Goal: Information Seeking & Learning: Compare options

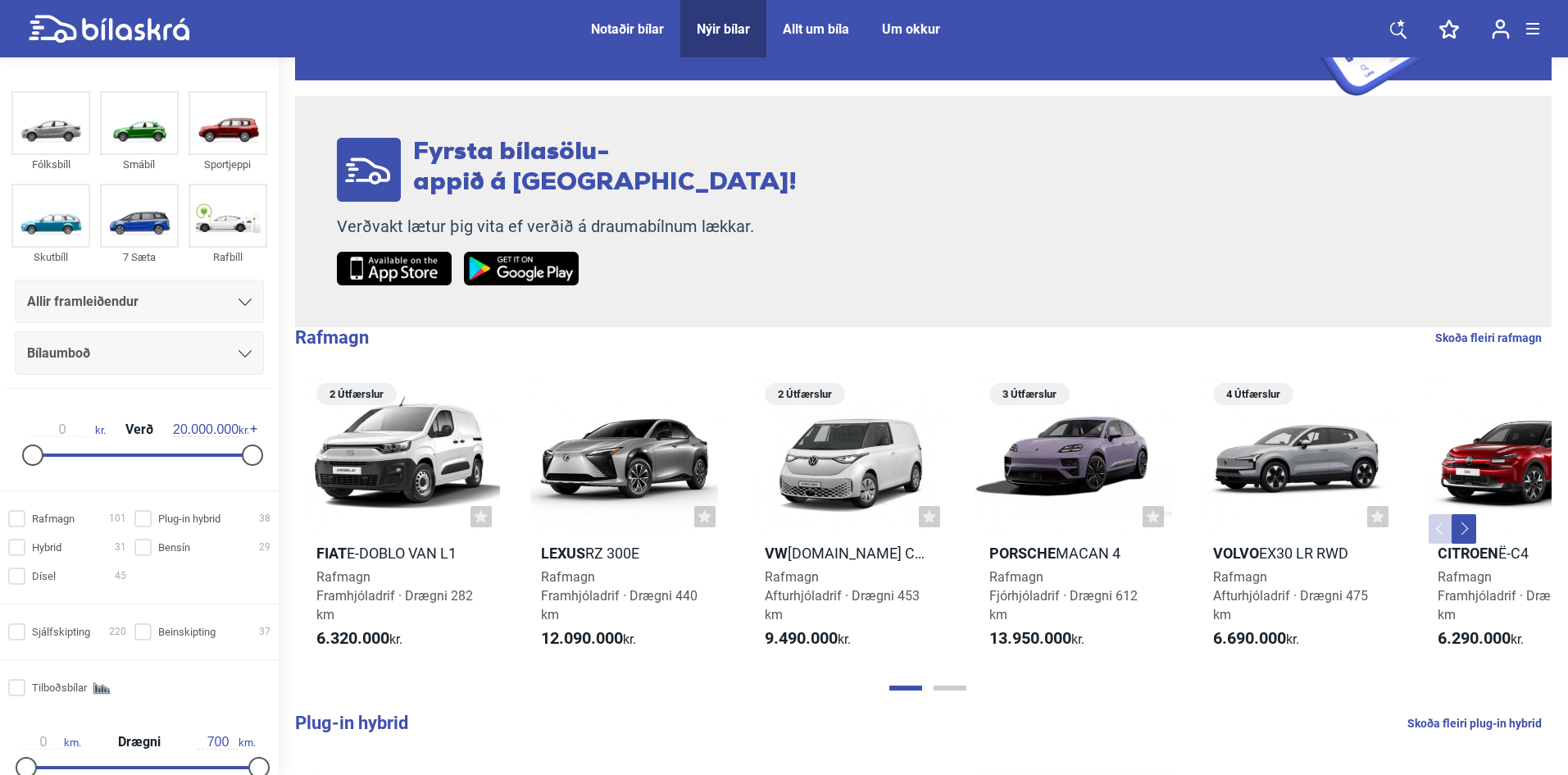
click at [170, 303] on div "Allir framleiðendur" at bounding box center [140, 301] width 225 height 23
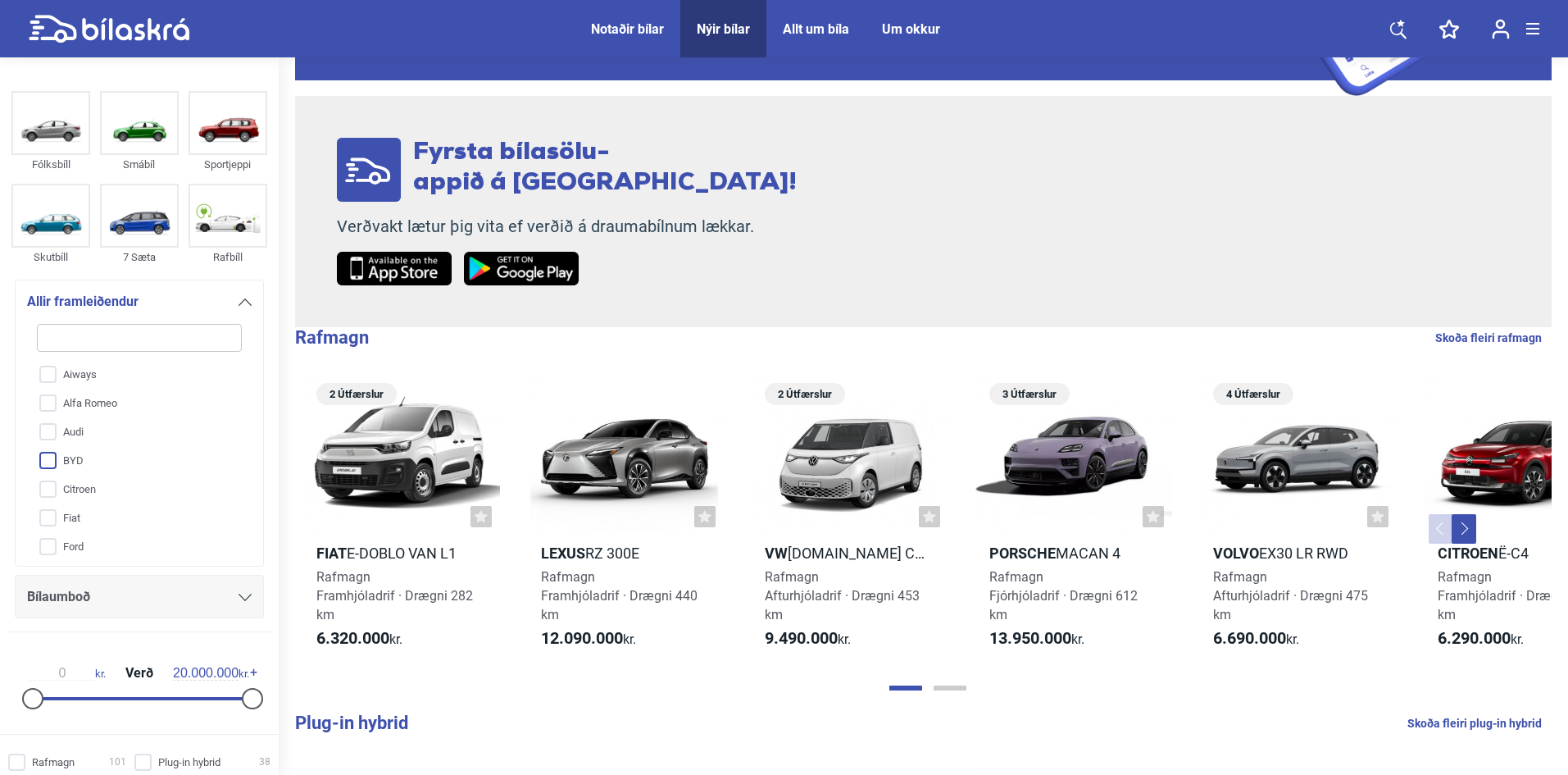
click at [54, 458] on input "BYD" at bounding box center [129, 461] width 206 height 29
checkbox input "true"
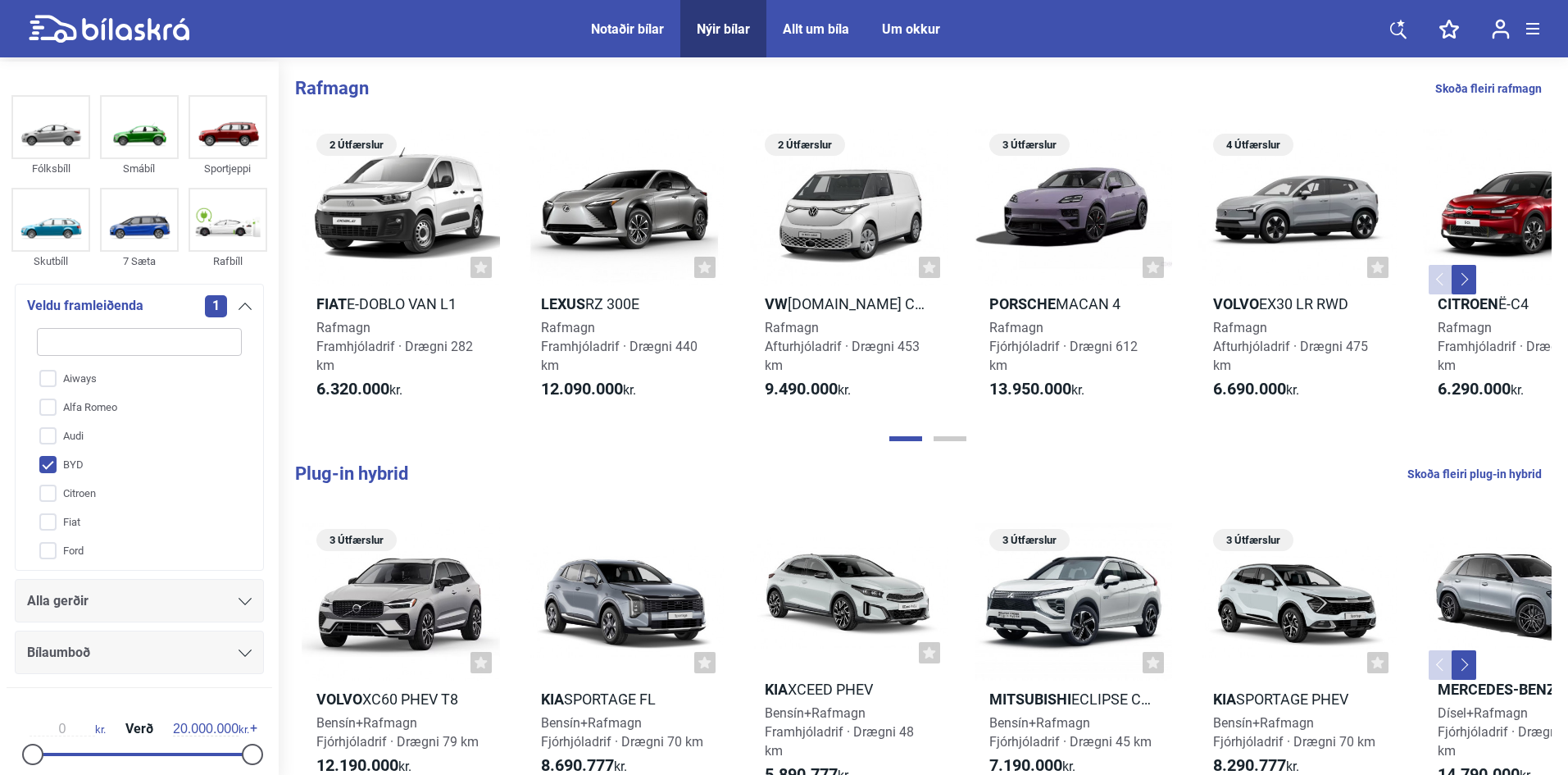
click at [485, 37] on div "Notaðir bílar Nýir bílar Allt um bíla Um okkur Notaðir bílar Nýir bílar Allt um…" at bounding box center [784, 29] width 1511 height 57
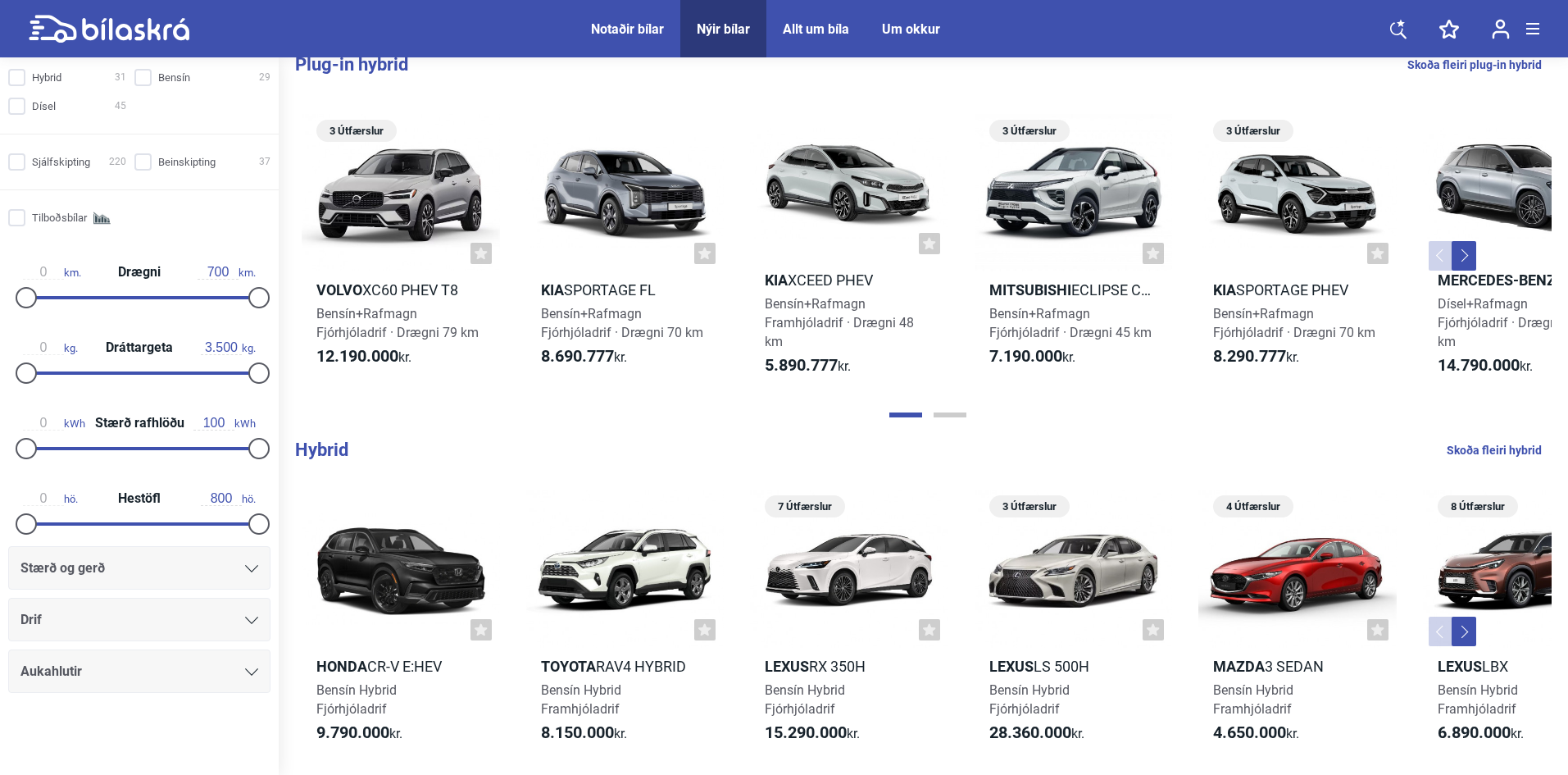
scroll to position [410, 0]
click at [125, 714] on div at bounding box center [140, 742] width 279 height 66
click at [160, 733] on div at bounding box center [140, 742] width 279 height 66
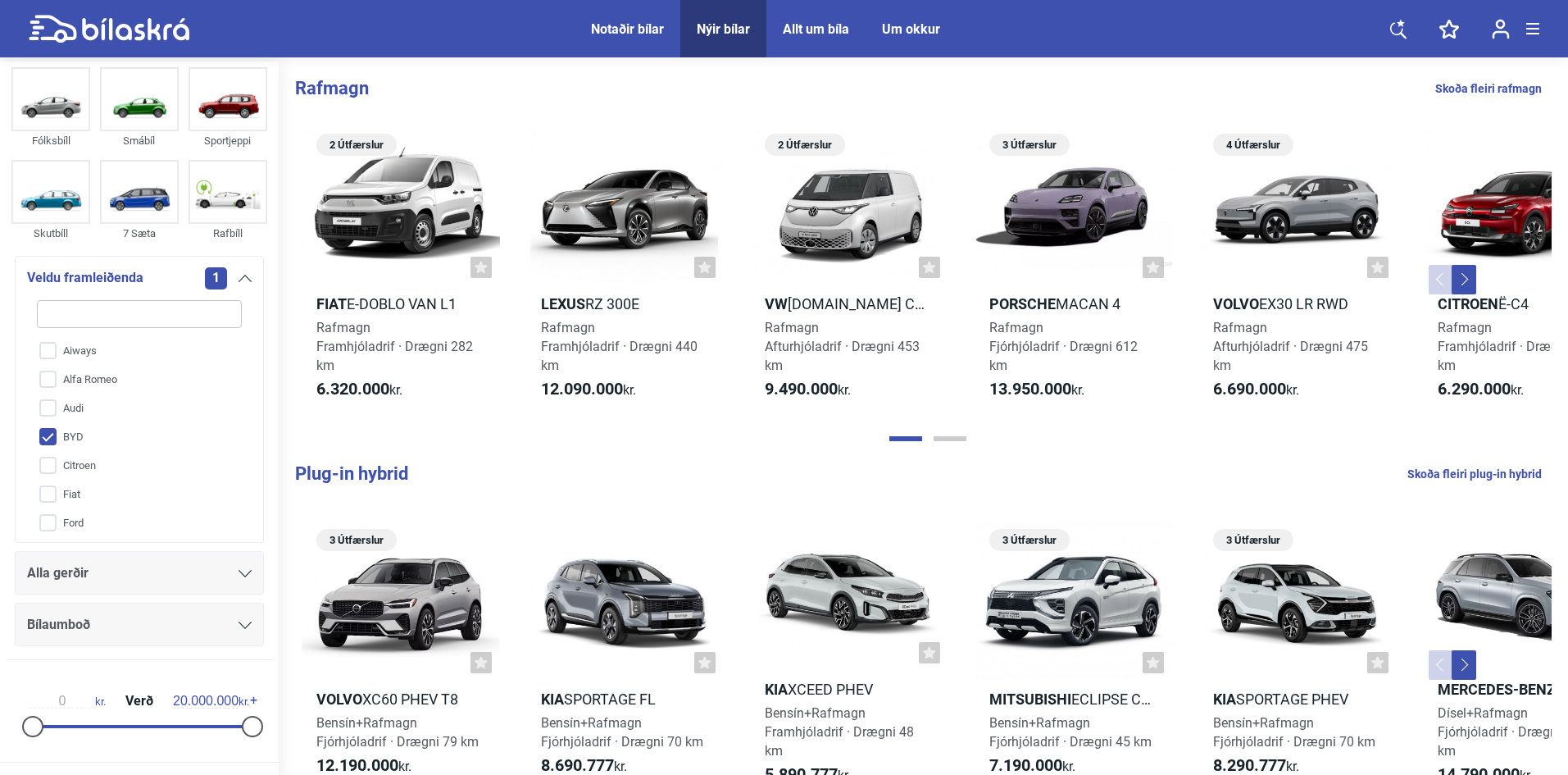
scroll to position [28, 0]
click at [98, 271] on span "Veldu framleiðenda" at bounding box center [86, 278] width 116 height 23
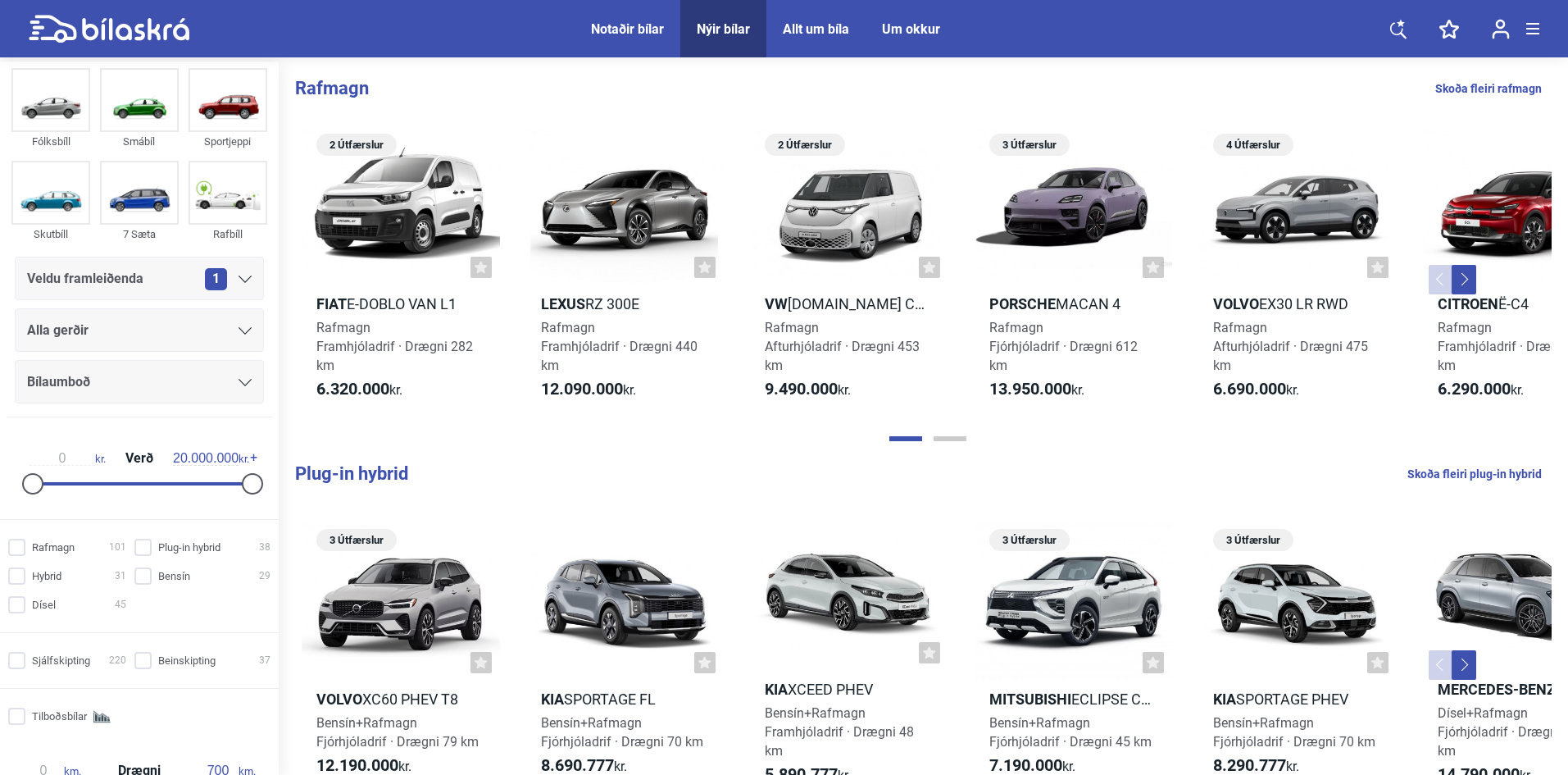
click at [208, 327] on div "Alla gerðir" at bounding box center [140, 329] width 225 height 23
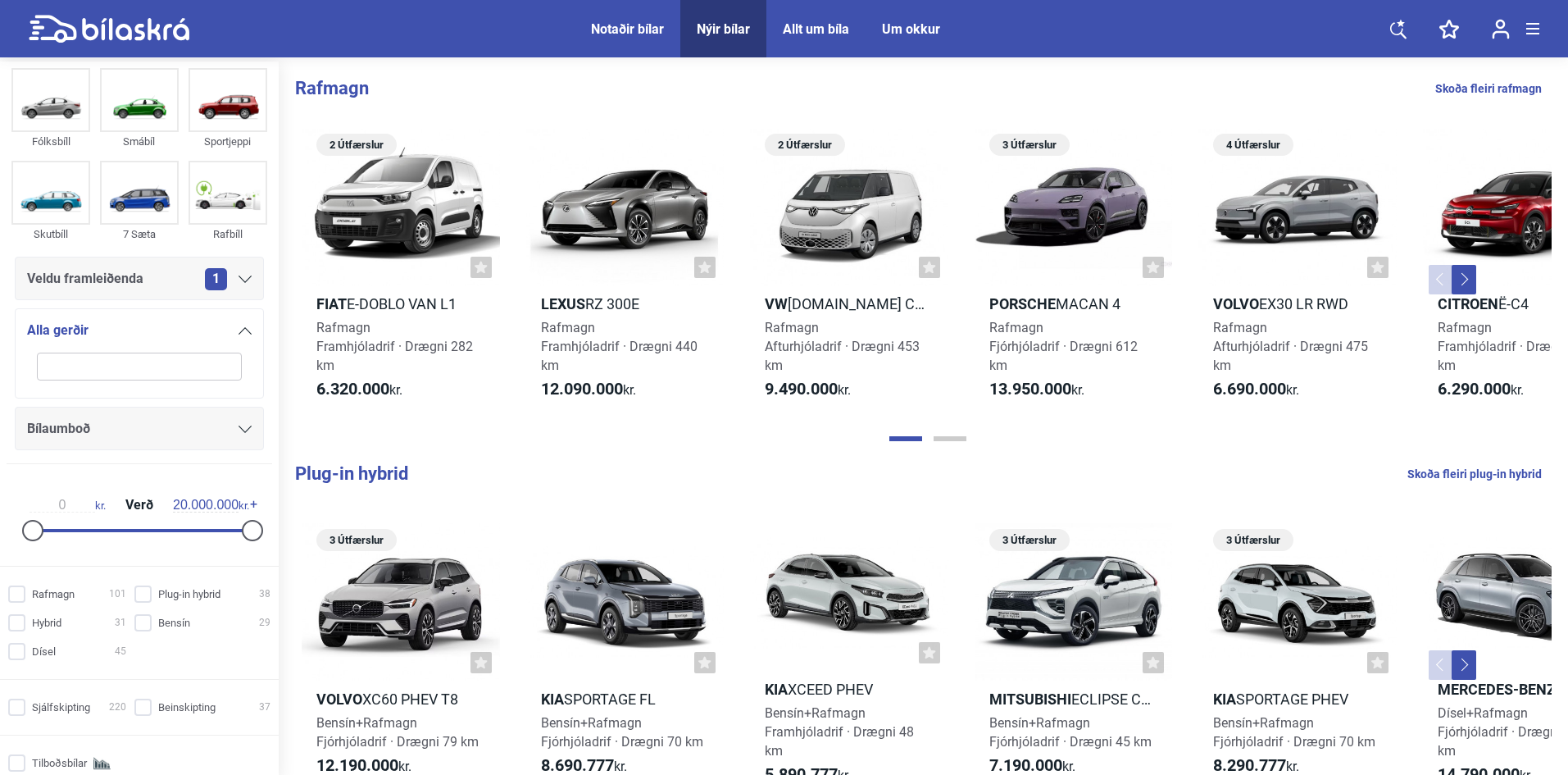
click at [203, 335] on div "Alla gerðir" at bounding box center [140, 329] width 225 height 23
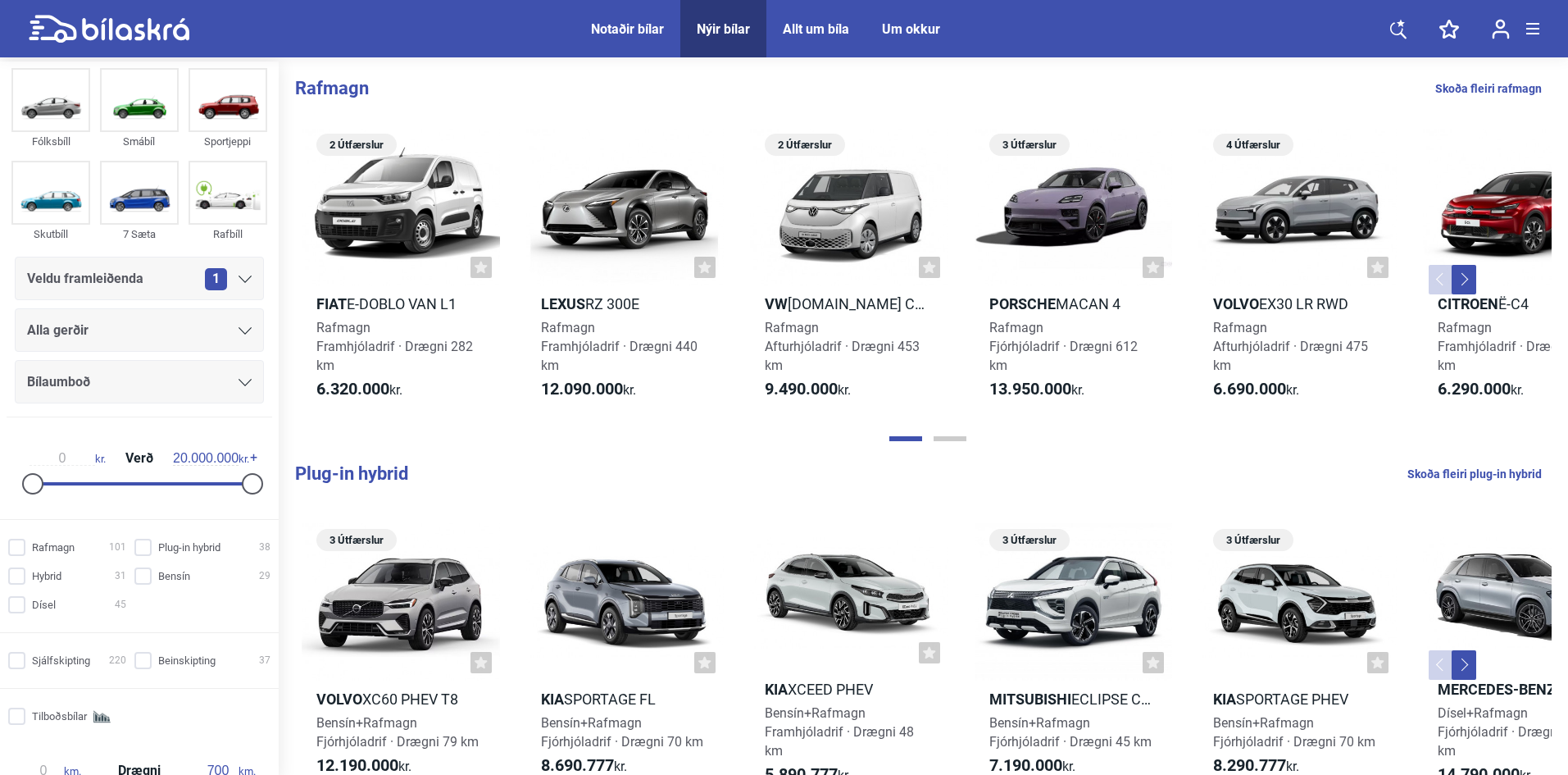
click at [207, 395] on div "Bílaumboð" at bounding box center [140, 382] width 250 height 43
click at [214, 385] on div "Bílaumboð" at bounding box center [140, 382] width 225 height 23
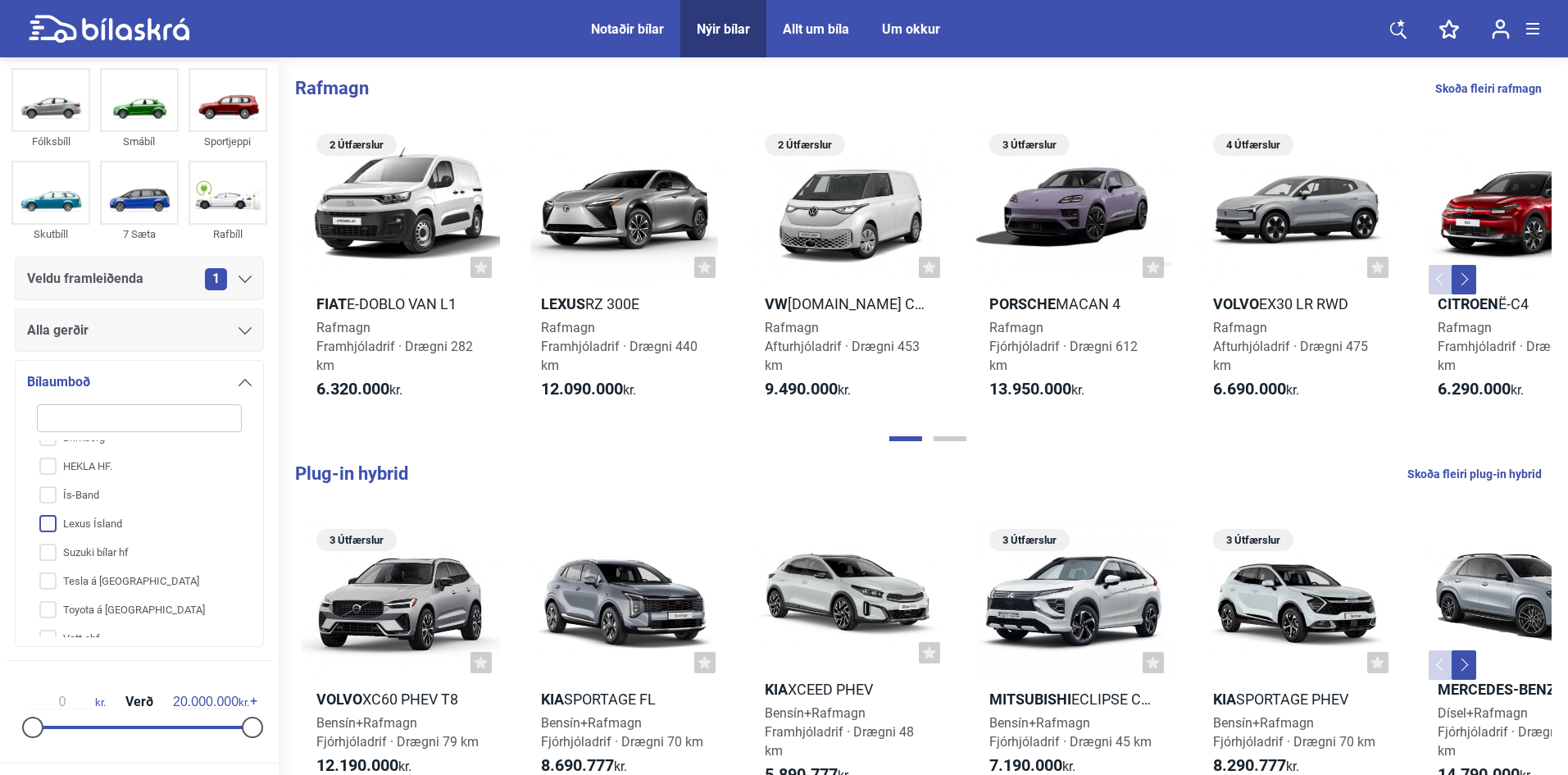
scroll to position [120, 0]
click at [72, 625] on input "Vatt ehf" at bounding box center [129, 623] width 206 height 29
checkbox input "true"
click at [266, 614] on div "Fólksbíll Smábíl Sportjeppi Skutbíll 7 Sæta Rafbíll Veldu framleiðenda 1 Alla g…" at bounding box center [140, 406] width 279 height 686
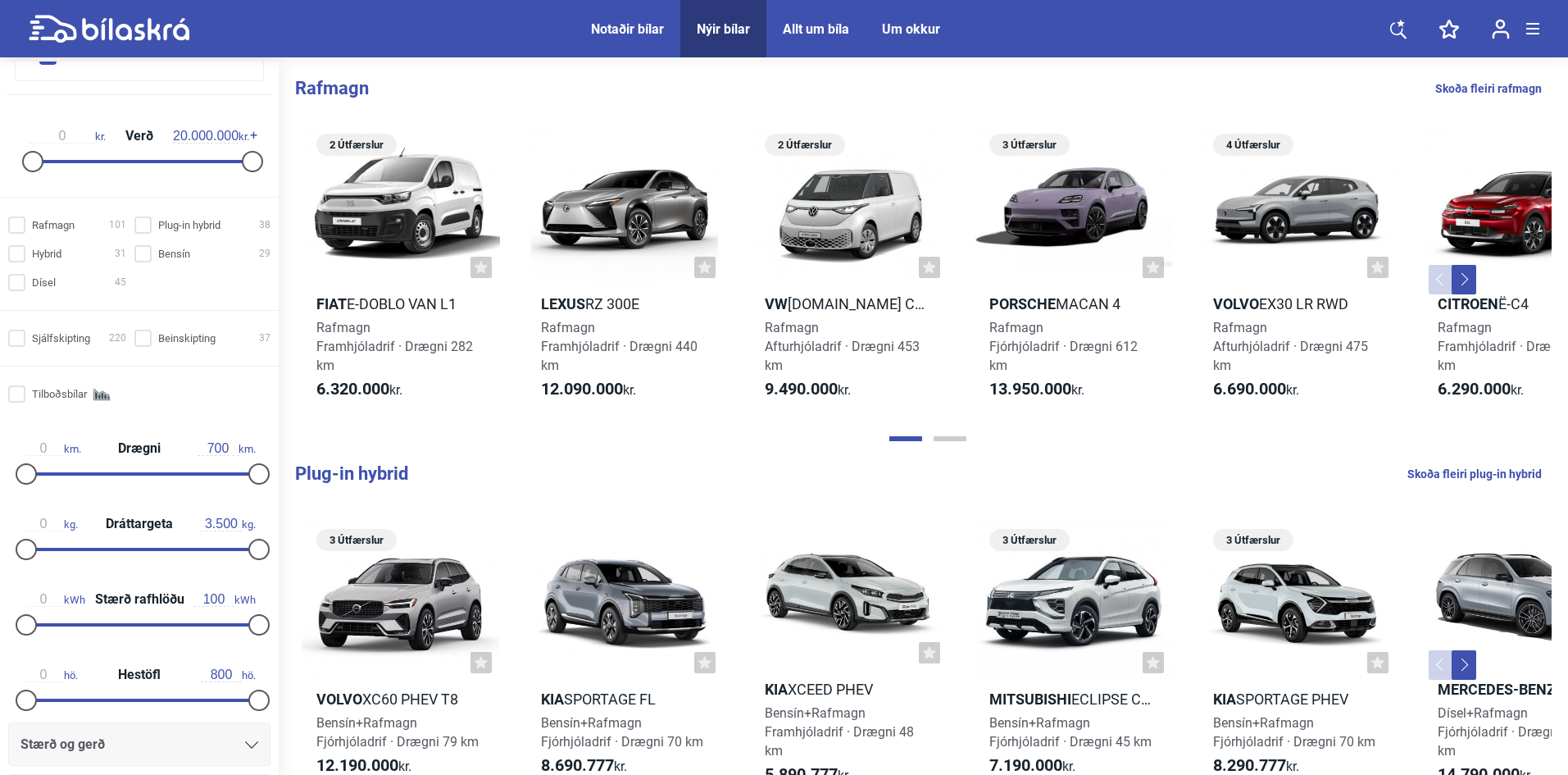
scroll to position [765, 0]
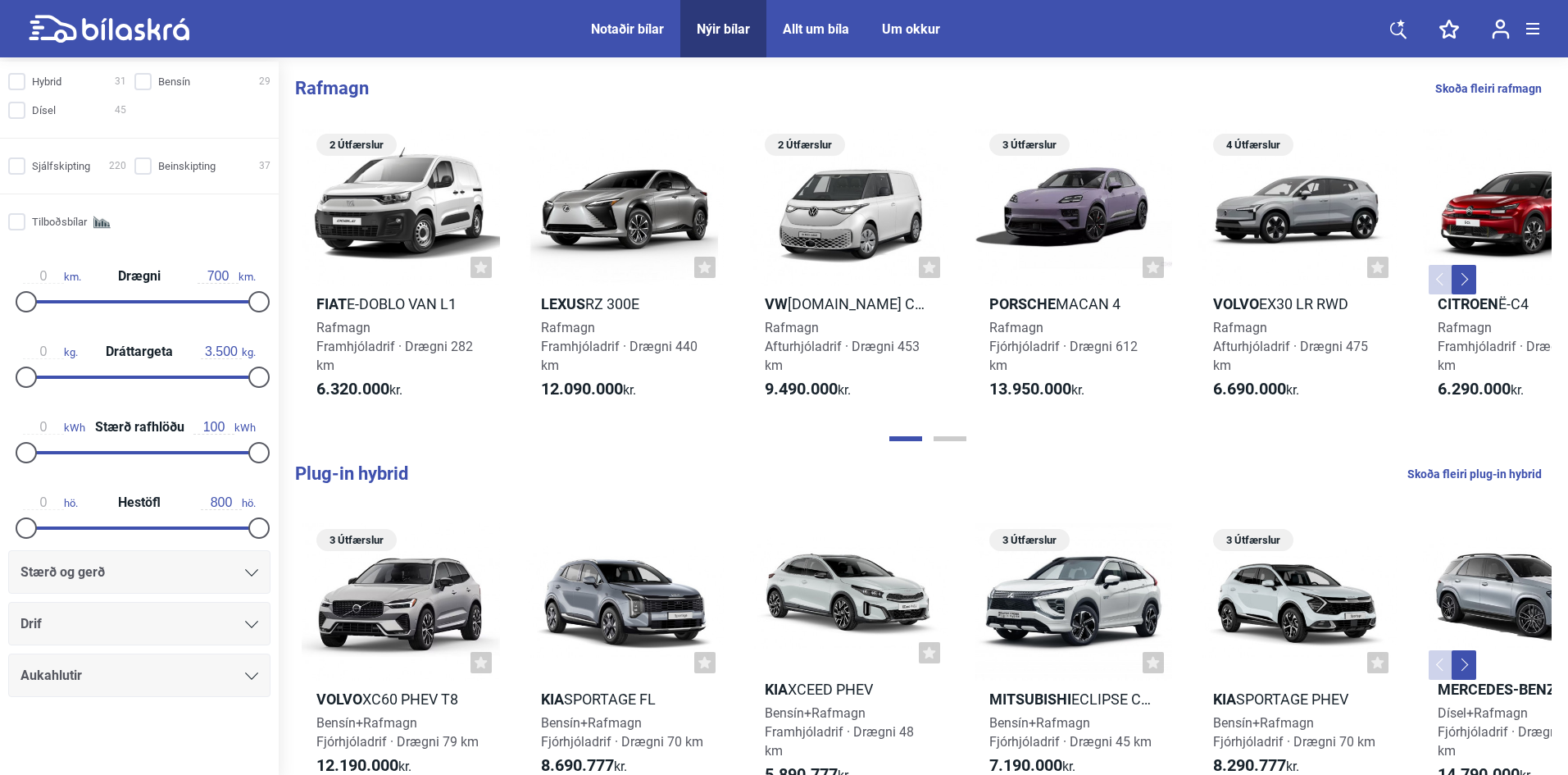
click at [149, 726] on div at bounding box center [140, 746] width 279 height 66
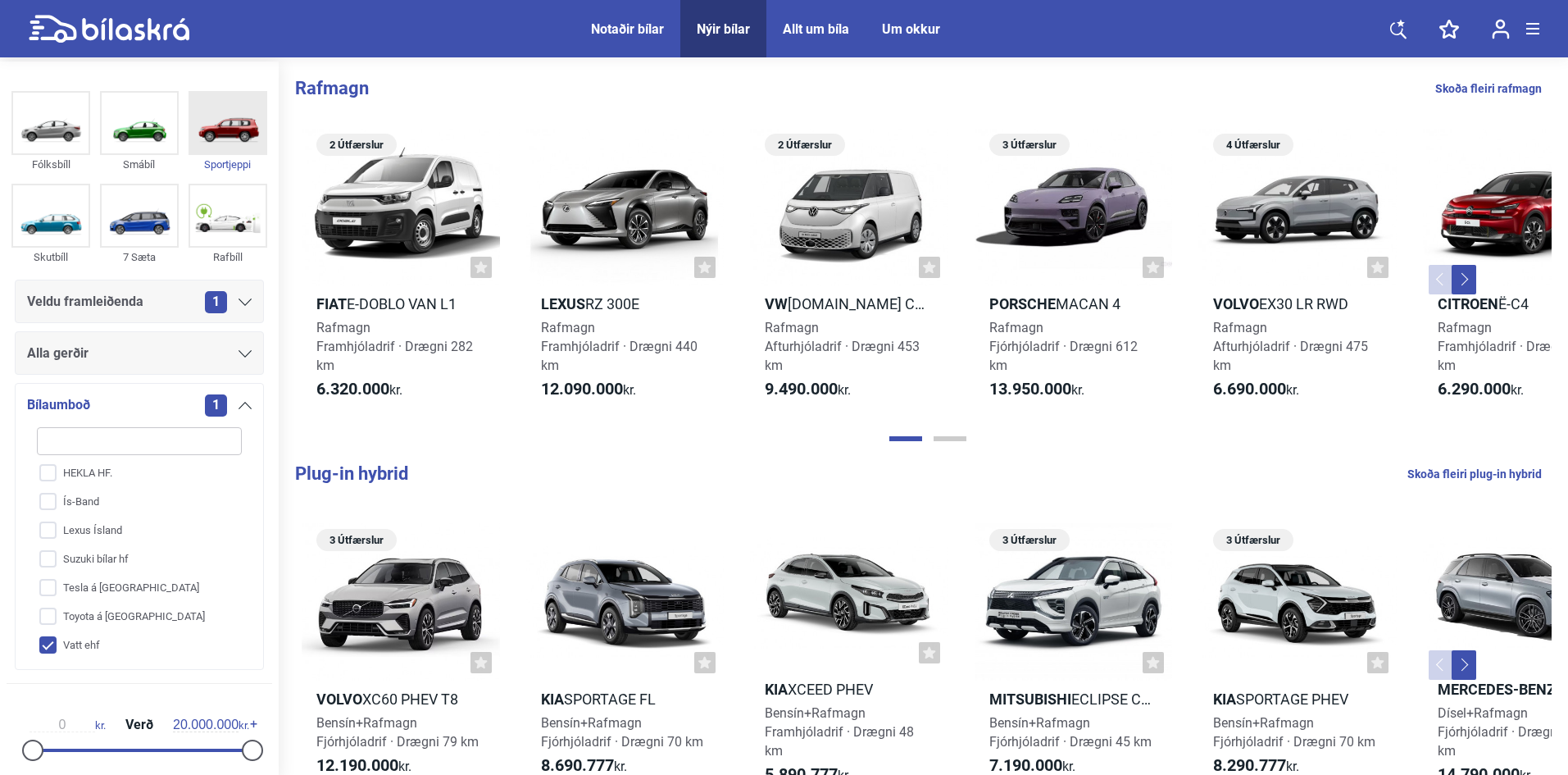
scroll to position [0, 0]
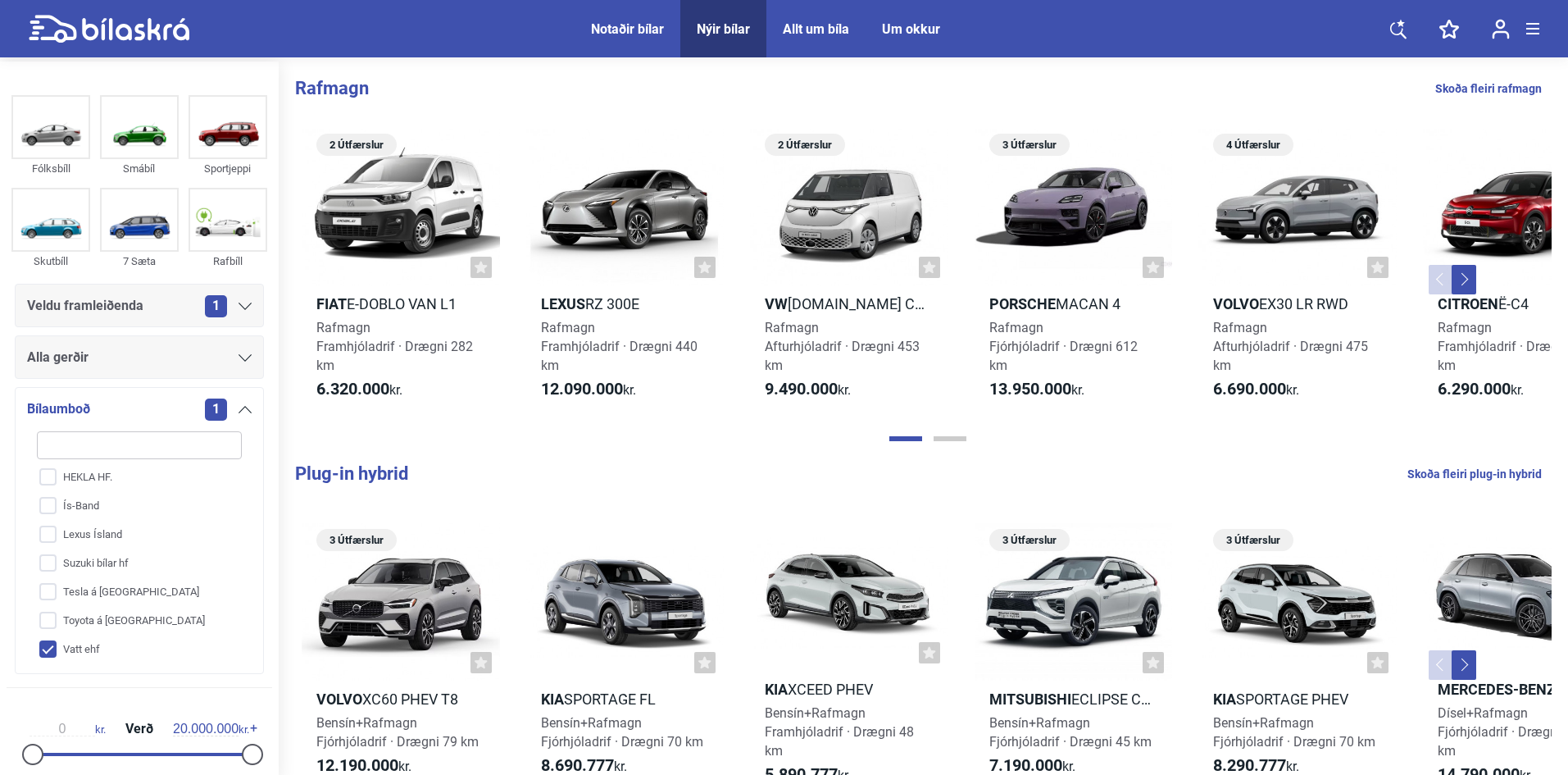
click at [184, 314] on div "Veldu framleiðenda 1" at bounding box center [140, 305] width 225 height 23
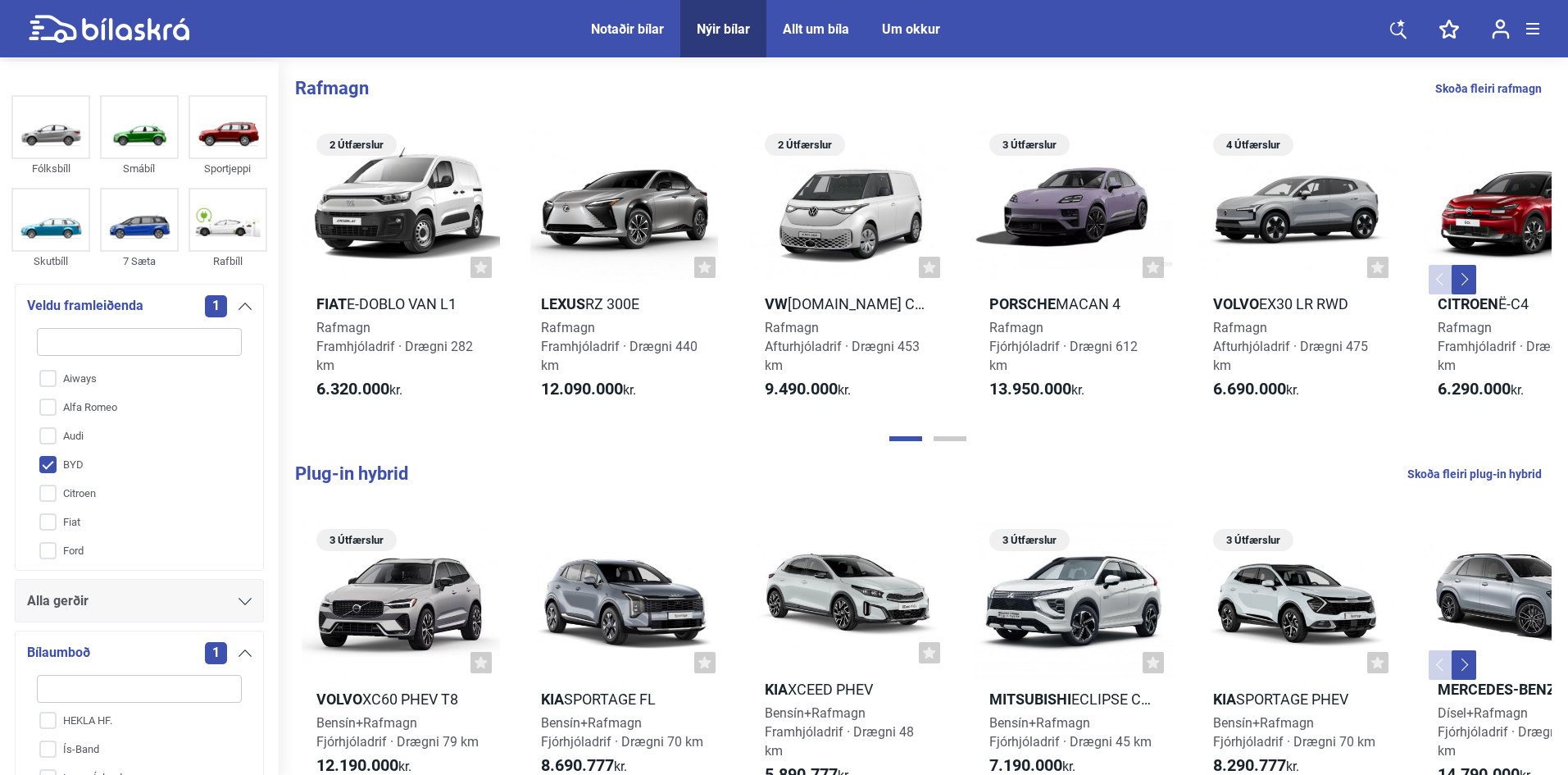
click at [50, 462] on input "BYD" at bounding box center [129, 465] width 206 height 29
checkbox input "false"
click at [52, 438] on input "Audi" at bounding box center [129, 436] width 206 height 29
checkbox input "true"
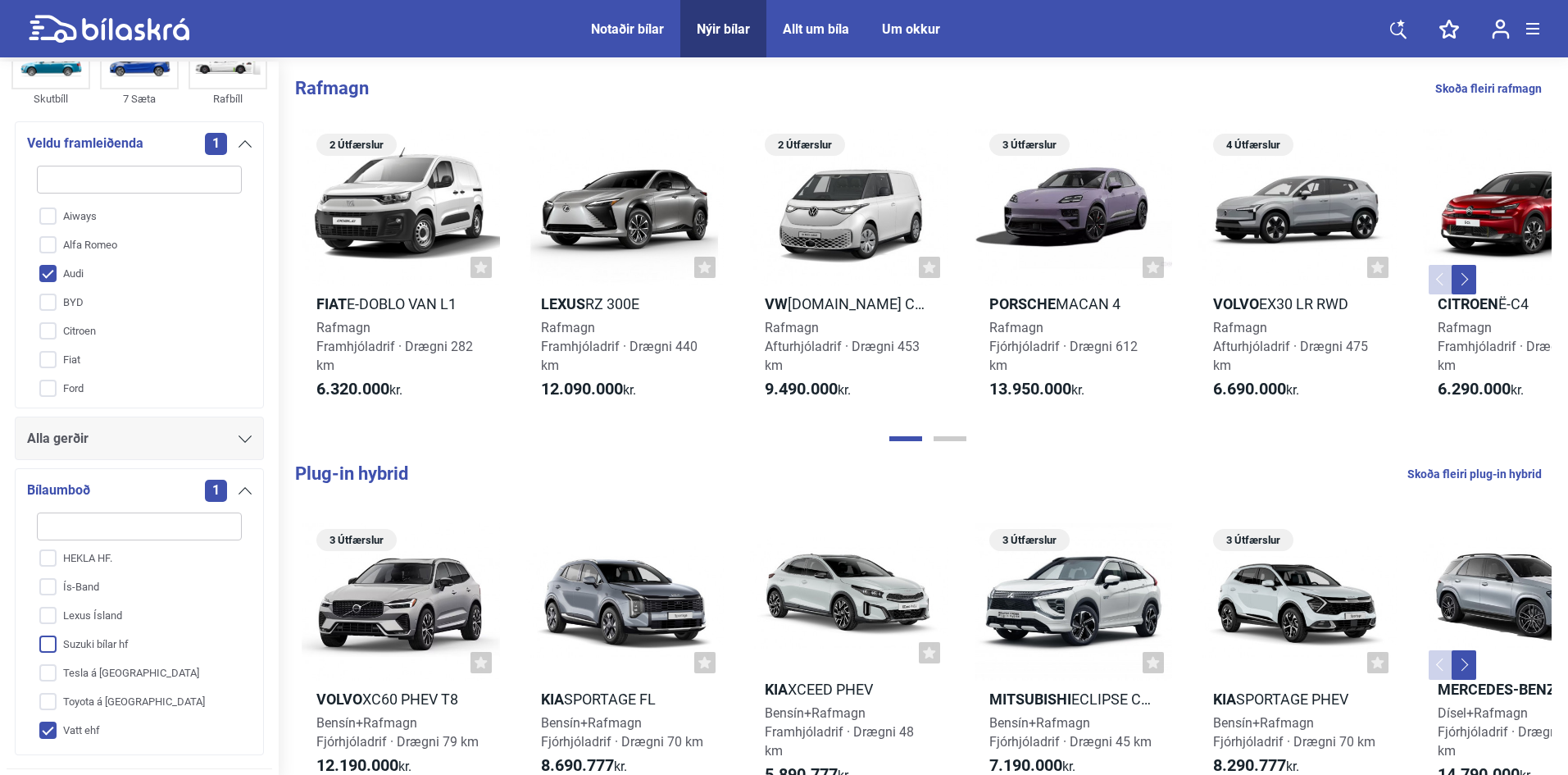
scroll to position [164, 0]
click at [48, 728] on input "Vatt ehf" at bounding box center [129, 729] width 206 height 29
checkbox input "false"
click at [54, 556] on input "HEKLA HF." at bounding box center [129, 557] width 206 height 29
checkbox input "true"
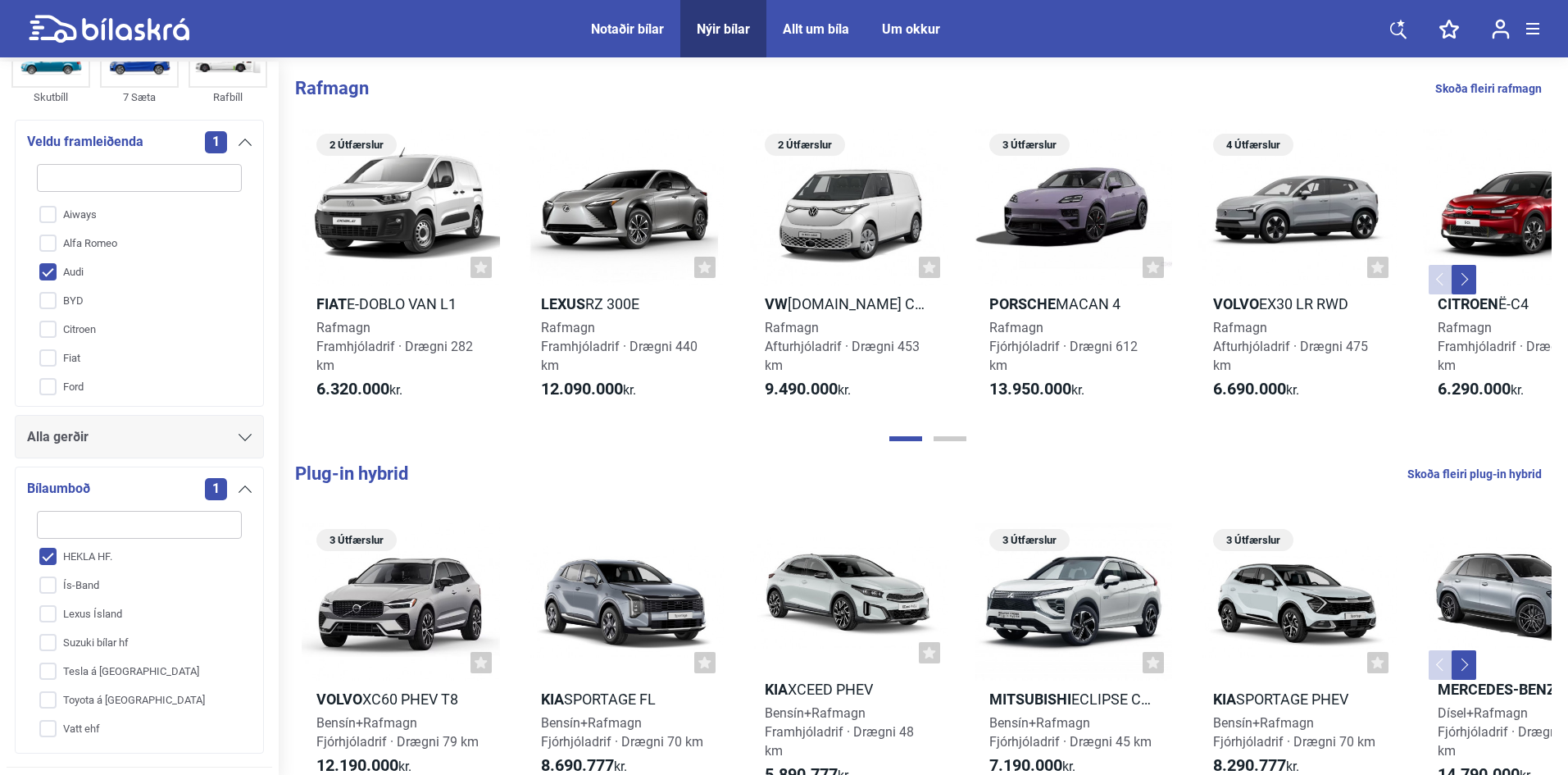
click at [239, 491] on icon at bounding box center [245, 490] width 13 height 8
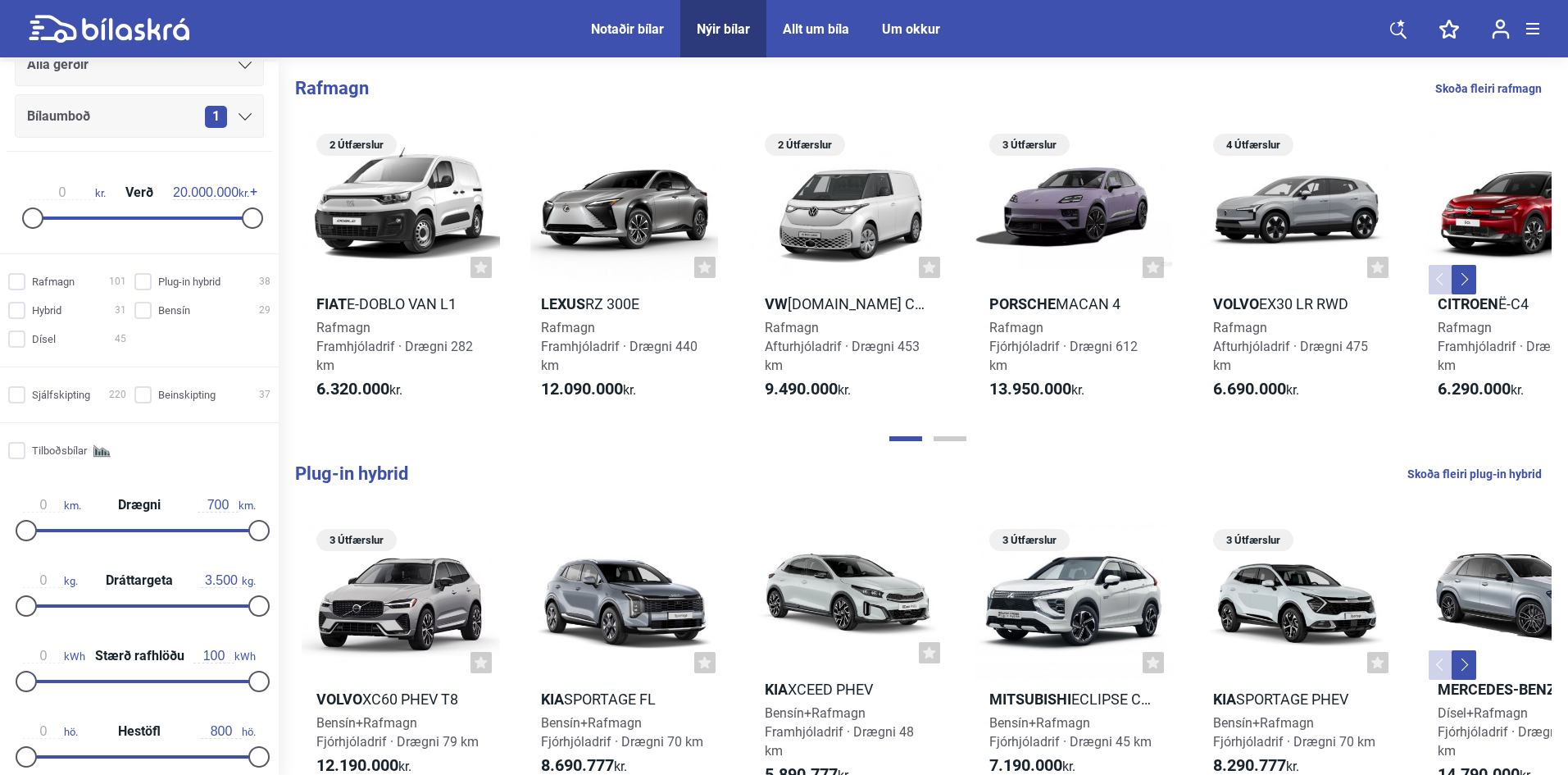
scroll to position [574, 0]
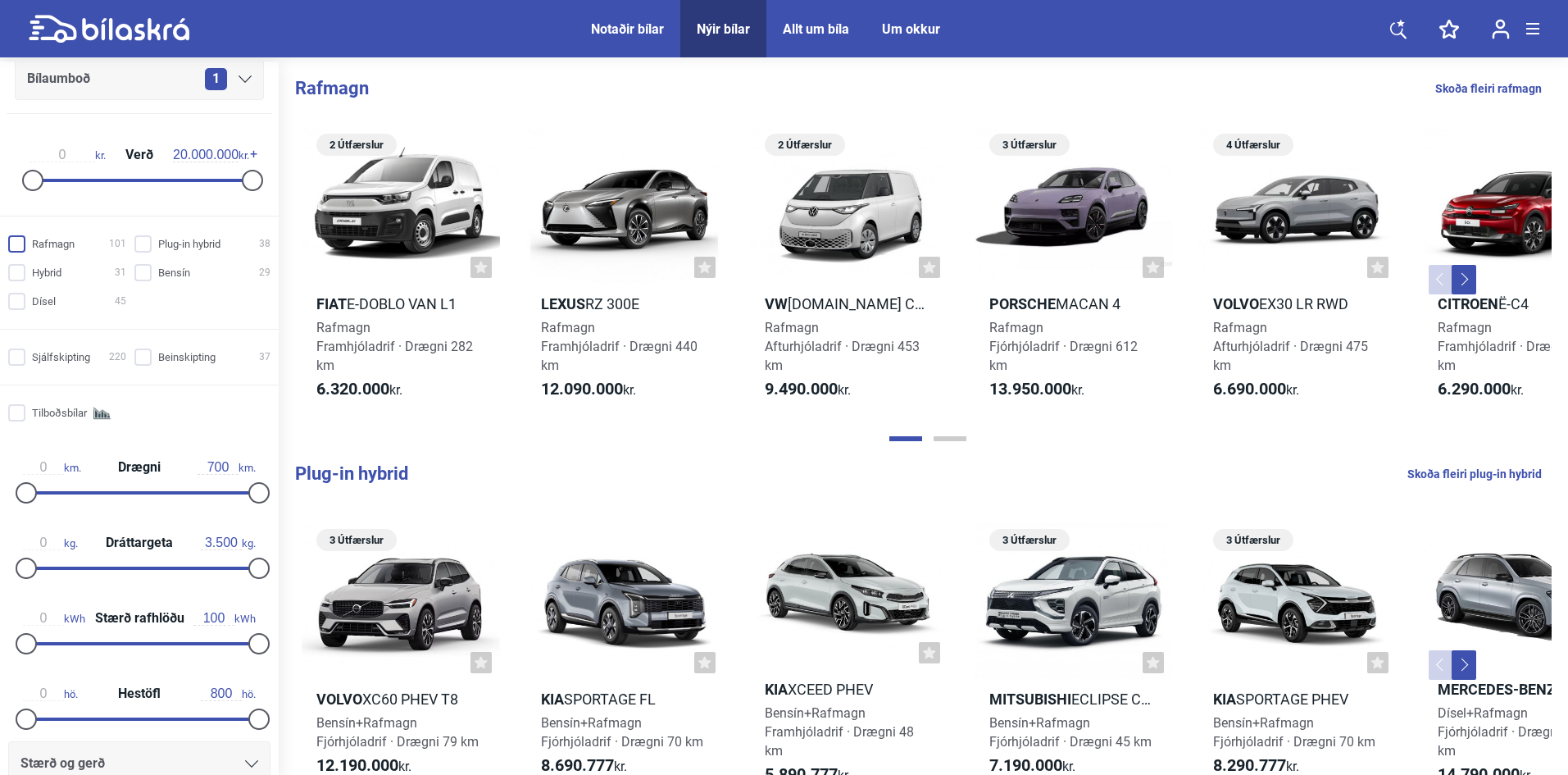
click at [23, 248] on input "Rafmagn 101" at bounding box center [70, 245] width 118 height 18
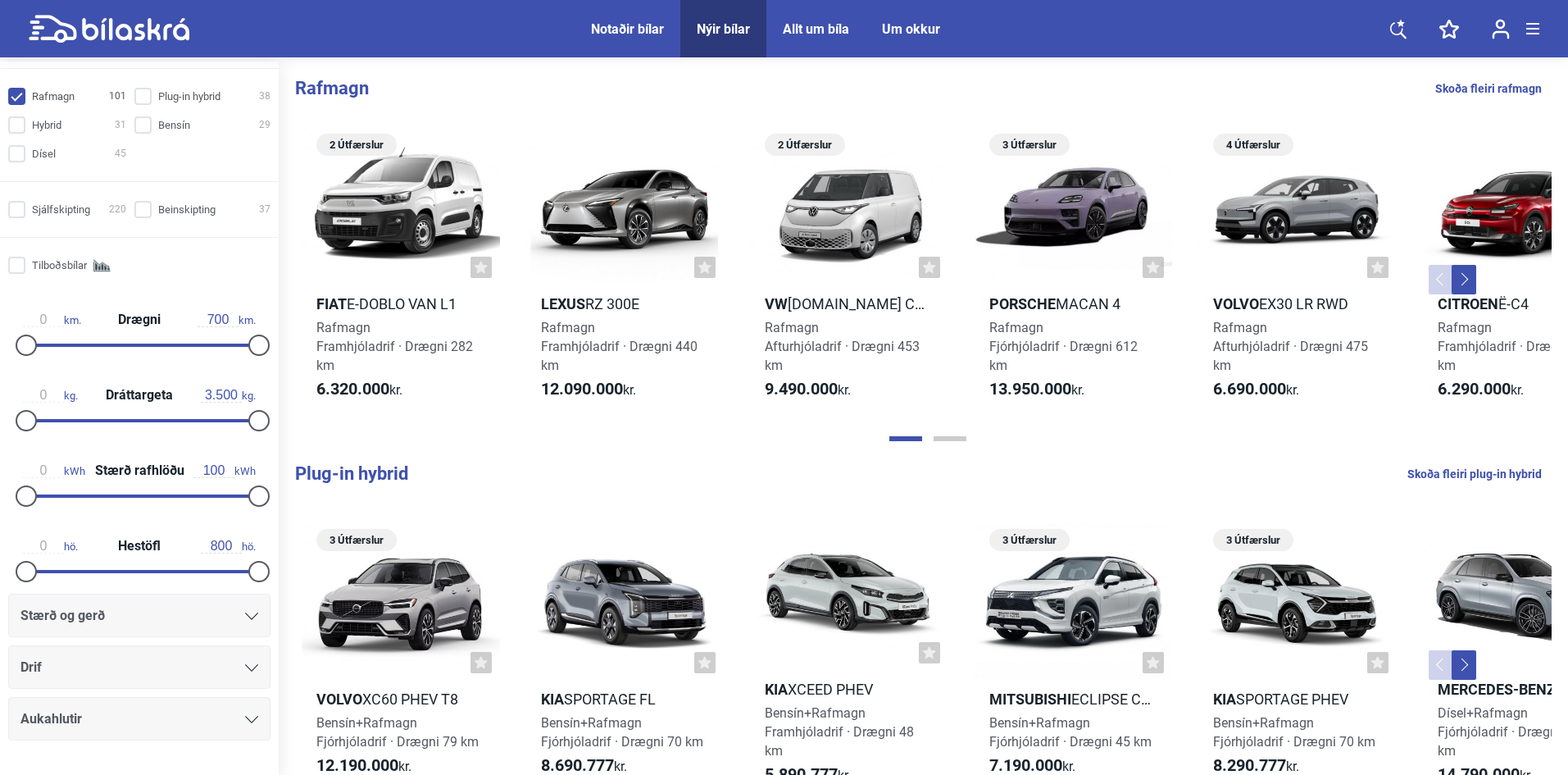
scroll to position [765, 0]
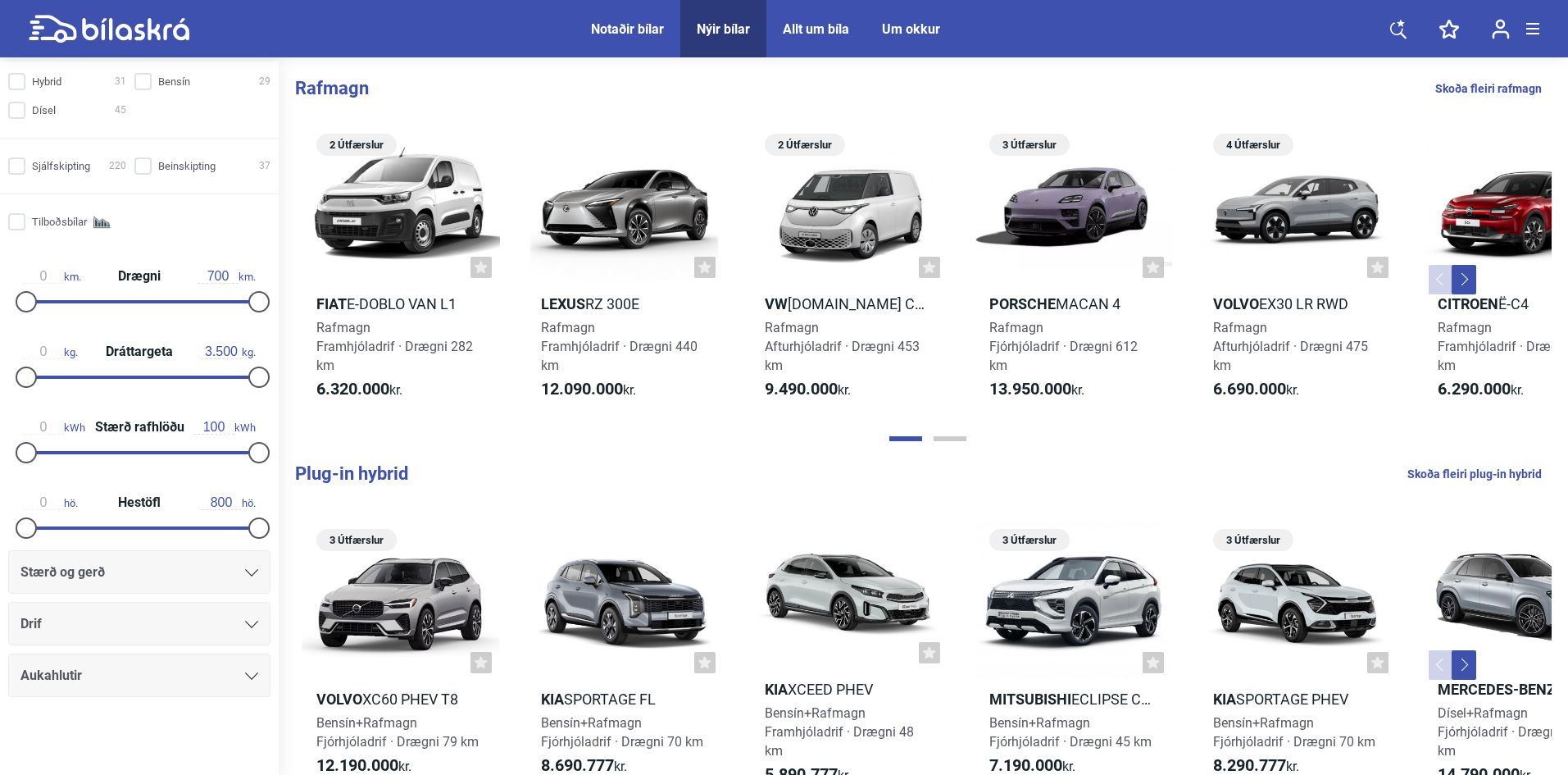
click at [169, 676] on div "Aukahlutir" at bounding box center [140, 676] width 238 height 23
click at [245, 680] on icon at bounding box center [251, 677] width 13 height 8
click at [194, 726] on div at bounding box center [140, 746] width 279 height 66
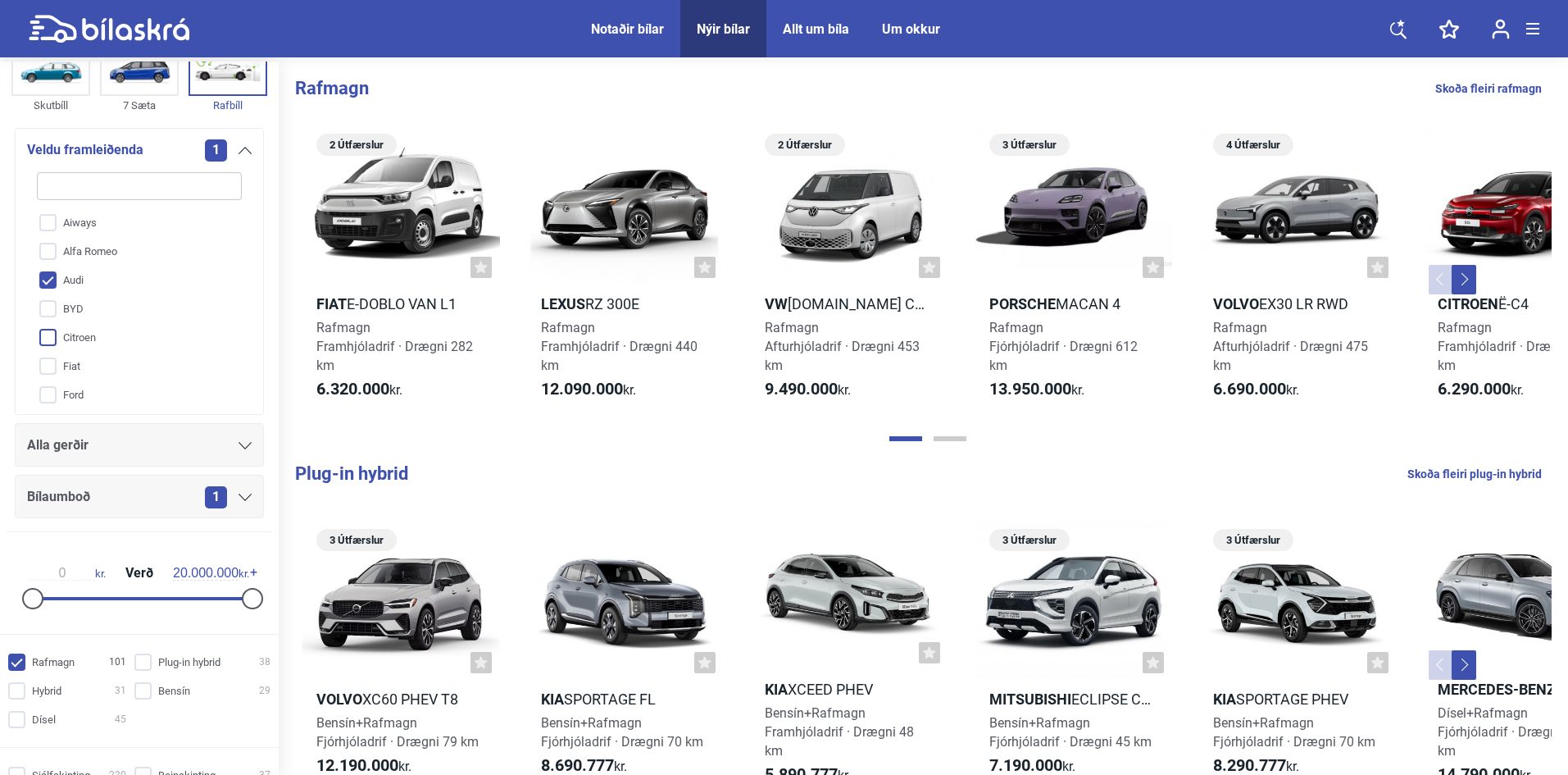
scroll to position [0, 0]
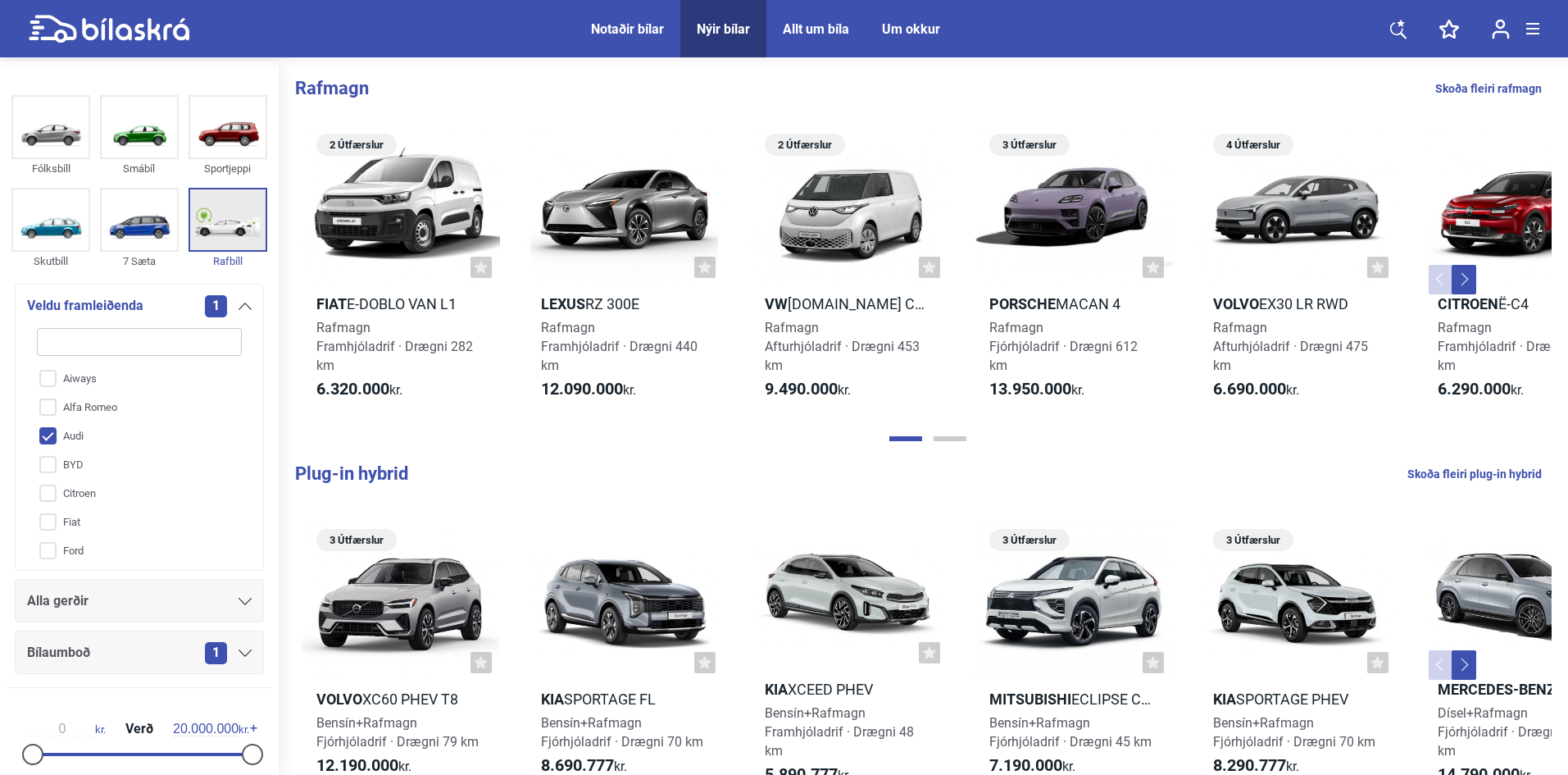
click at [241, 192] on img at bounding box center [227, 220] width 76 height 61
click at [243, 225] on img at bounding box center [227, 220] width 76 height 61
click at [112, 29] on icon at bounding box center [135, 29] width 107 height 23
checkbox input "false"
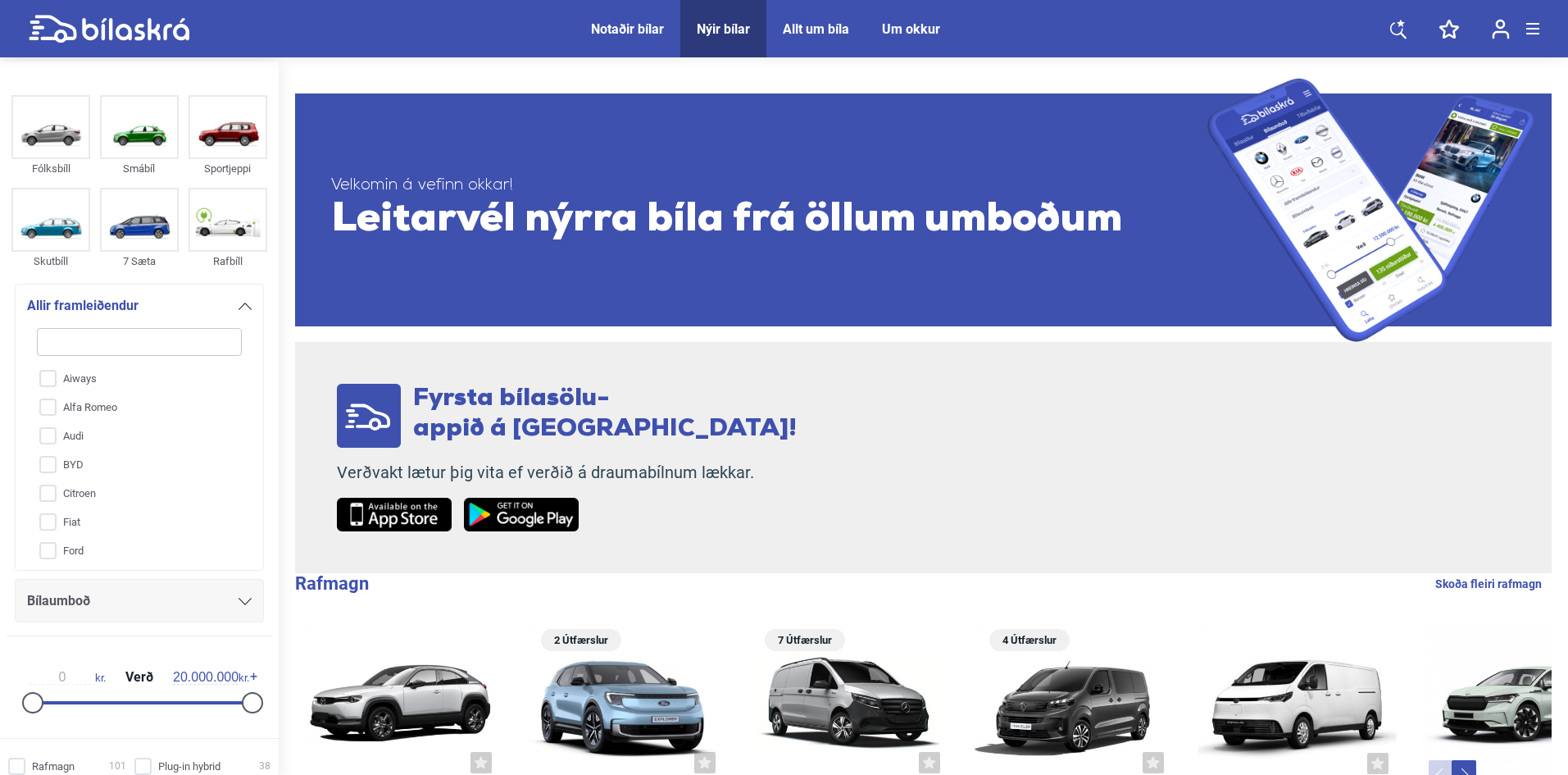
click at [1543, 19] on header "Notaðir bílar Nýir bílar Allt um bíla Um okkur Notaðir bílar Nýir bílar Allt um…" at bounding box center [784, 29] width 1568 height 57
click at [1542, 24] on header "Notaðir bílar Nýir bílar Allt um bíla Um okkur Notaðir bílar Nýir bílar Allt um…" at bounding box center [784, 29] width 1568 height 57
click at [1534, 28] on div at bounding box center [1533, 29] width 13 height 12
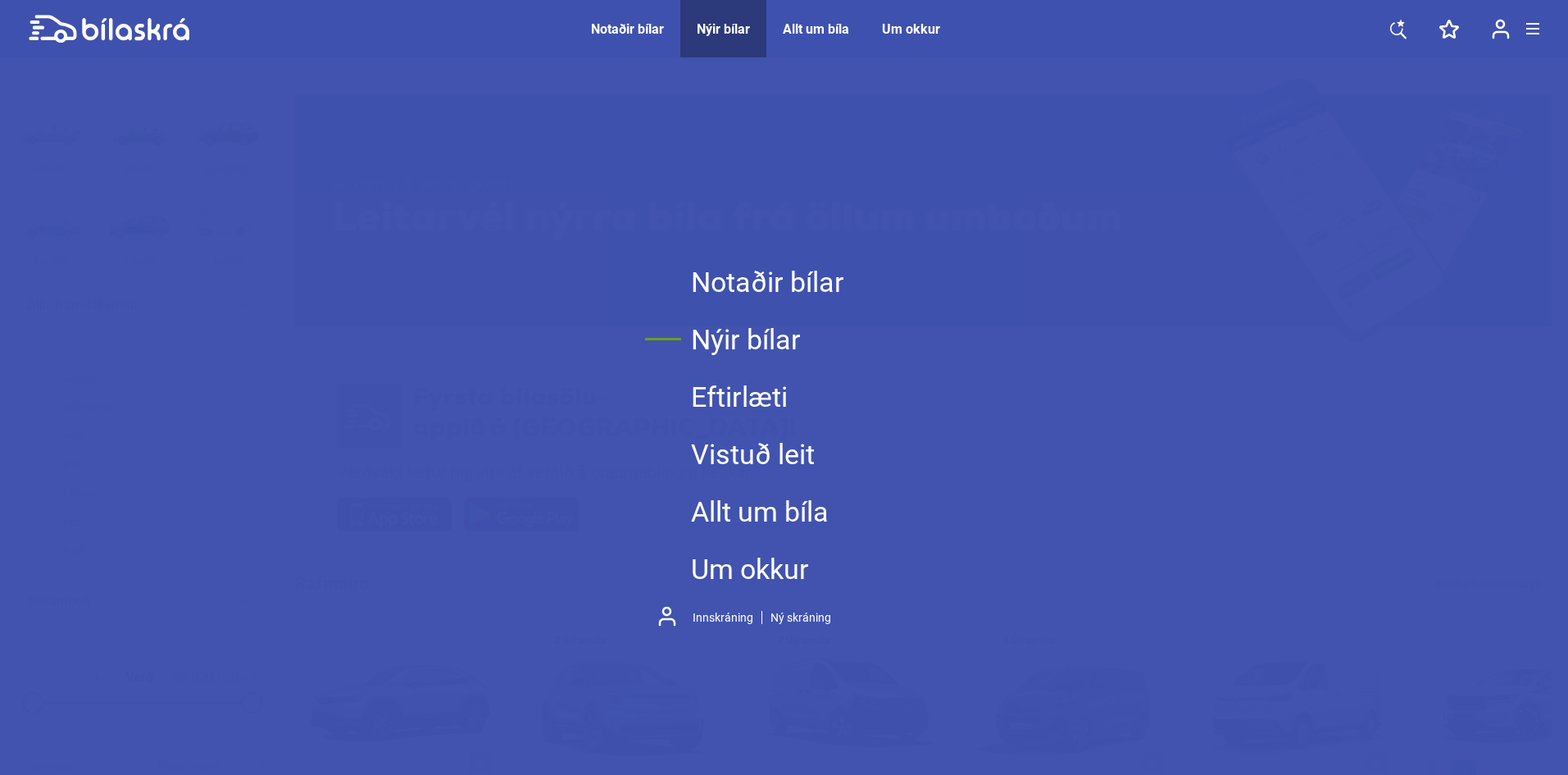
click at [765, 337] on link "Nýir bílar" at bounding box center [768, 339] width 153 height 57
click at [1543, 21] on header "Notaðir bílar Nýir bílar Allt um bíla Um okkur Notaðir bílar Nýir bílar Allt um…" at bounding box center [784, 29] width 1568 height 57
click at [737, 31] on div "Nýir bílar" at bounding box center [724, 30] width 53 height 16
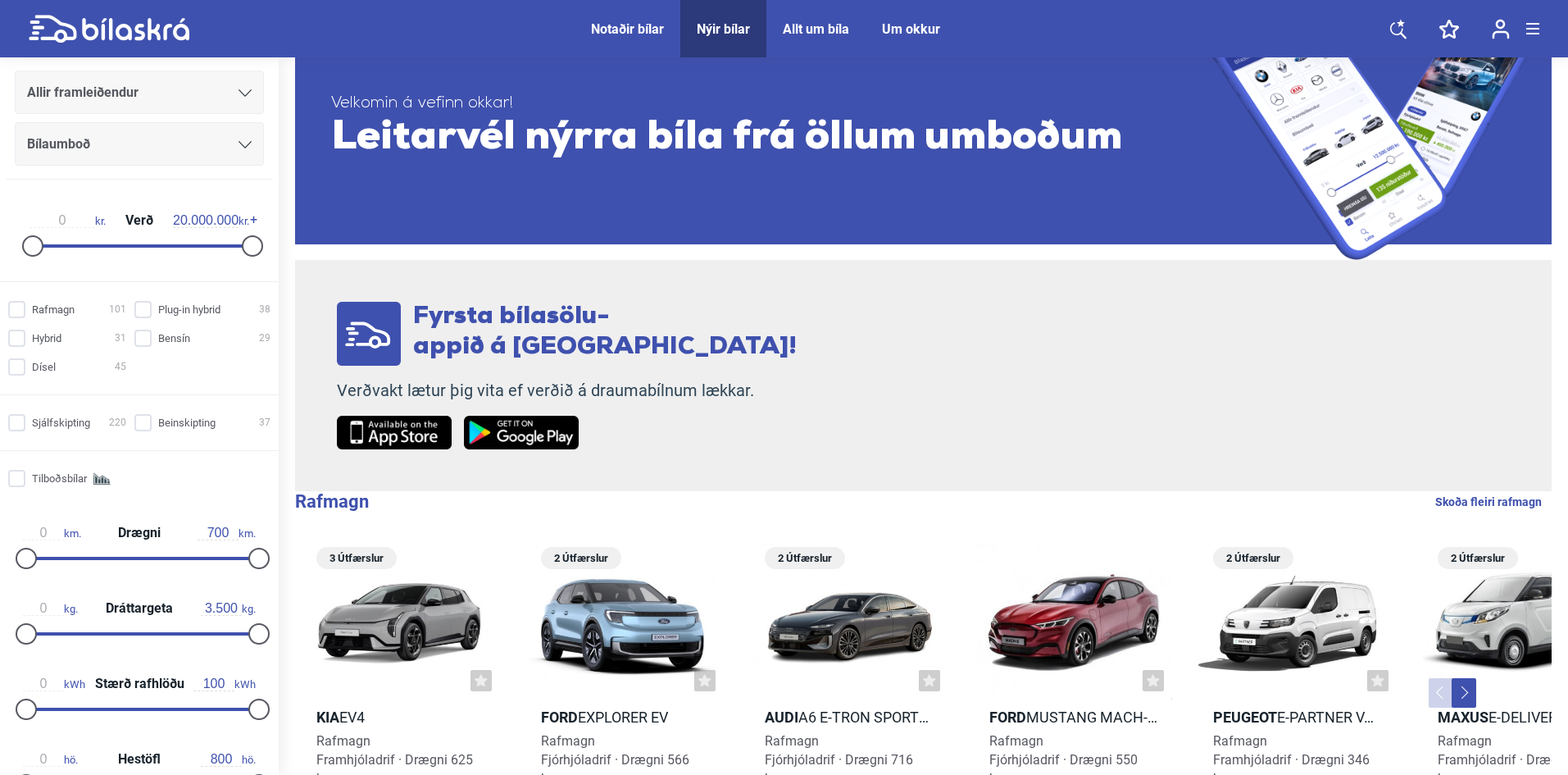
scroll to position [246, 0]
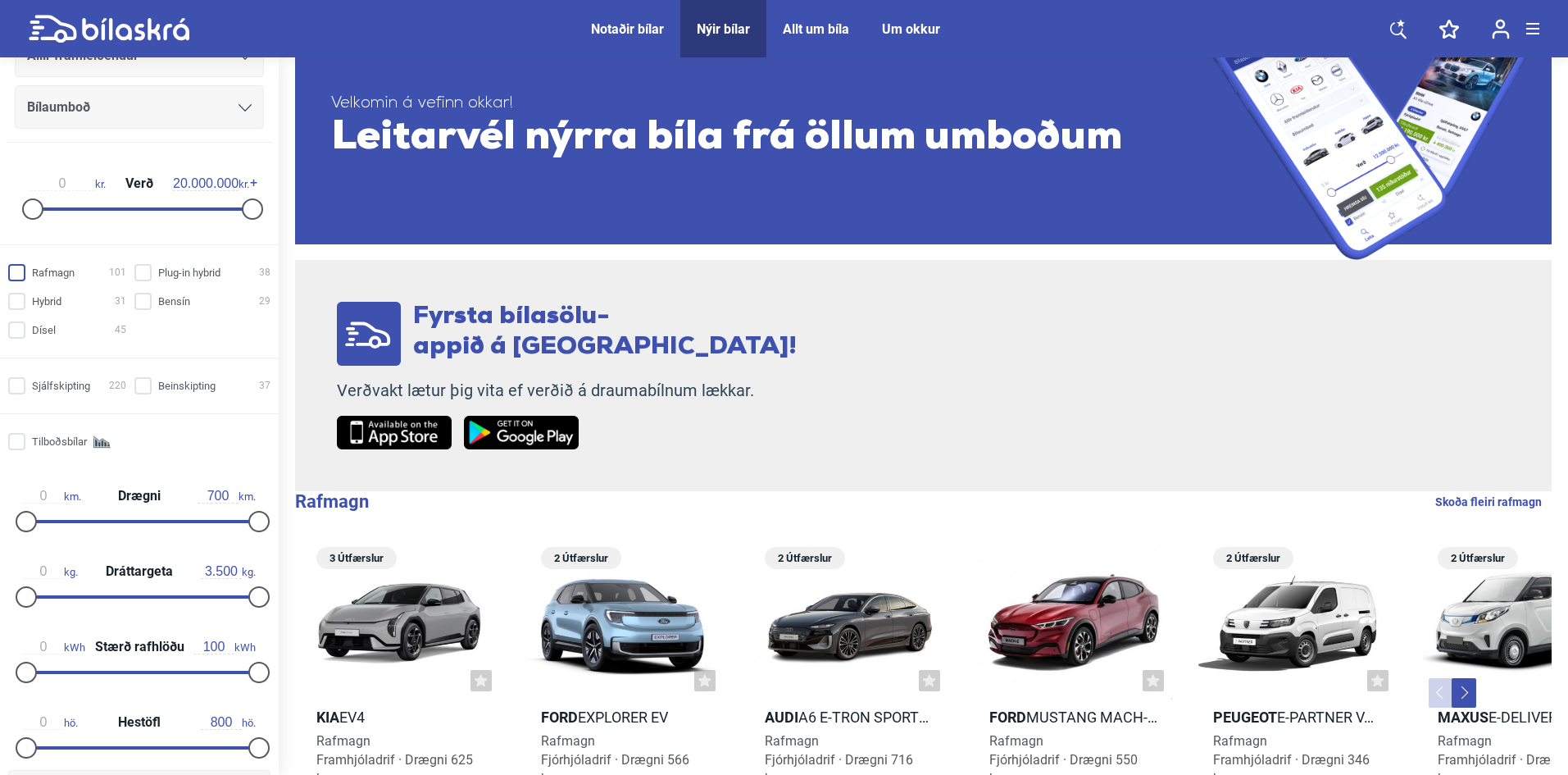
click at [14, 271] on input "Rafmagn 101" at bounding box center [70, 273] width 118 height 18
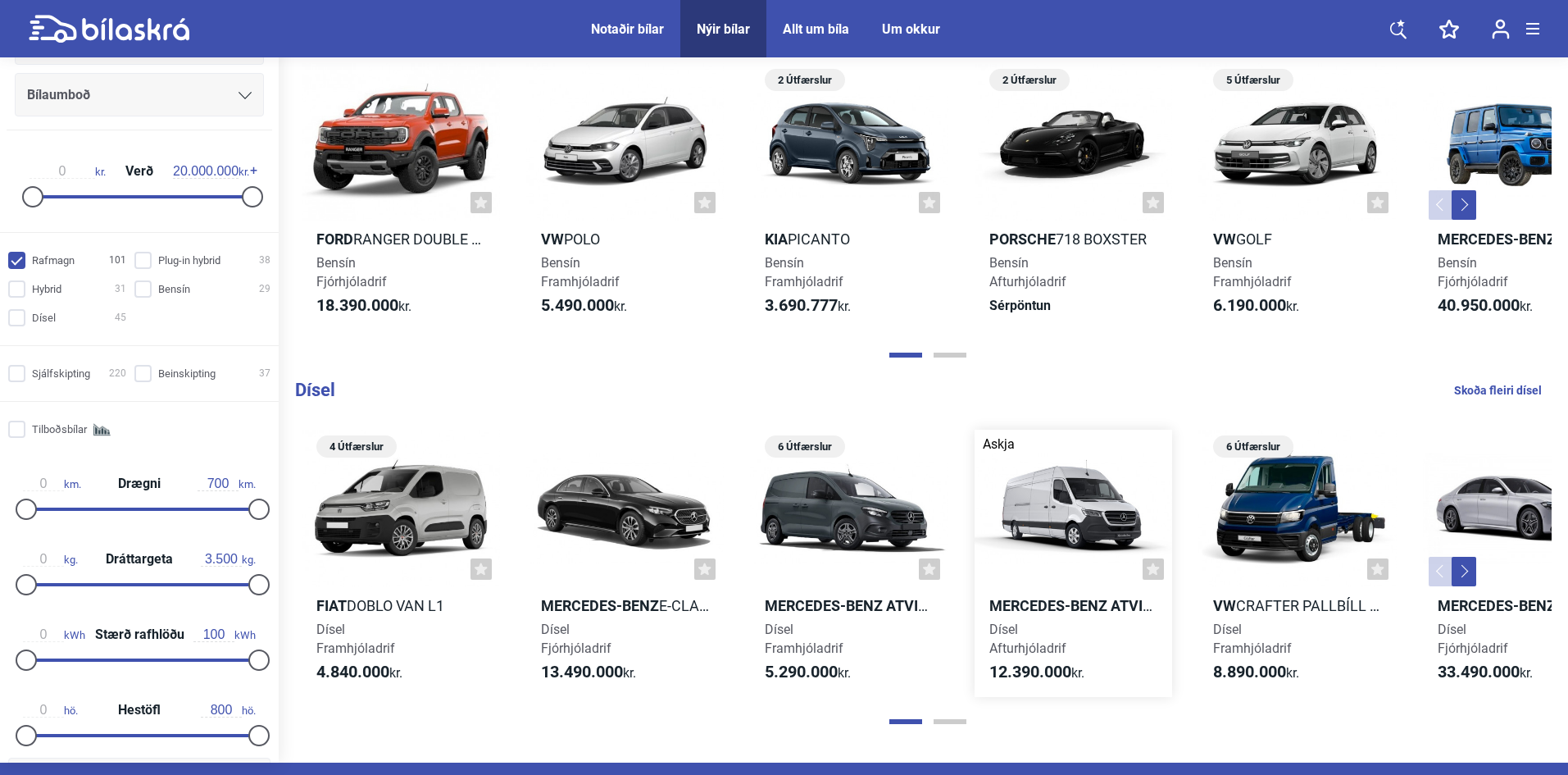
scroll to position [1230, 0]
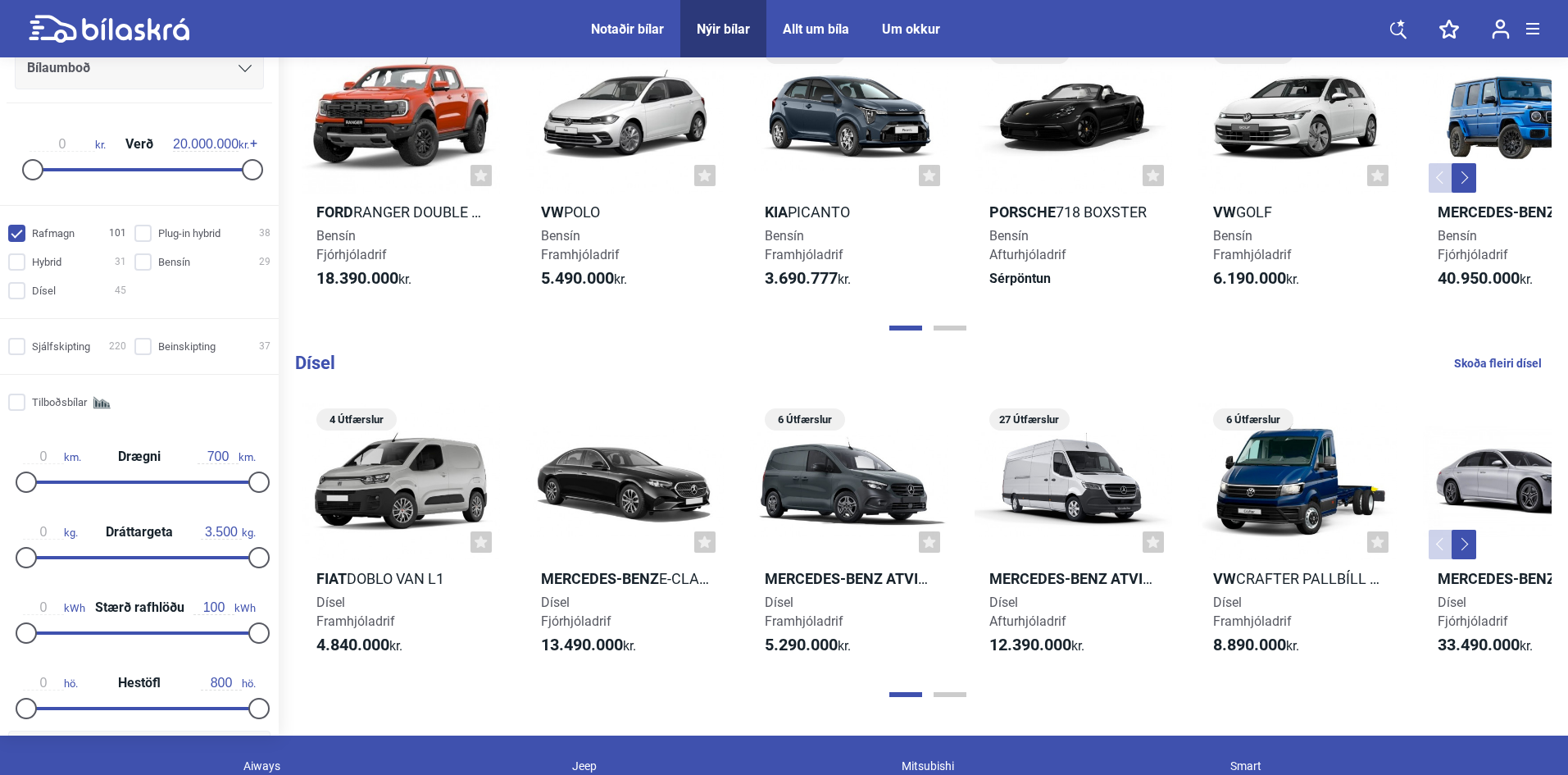
click at [955, 690] on div at bounding box center [928, 694] width 1278 height 17
click at [953, 692] on button "Page 2" at bounding box center [950, 694] width 32 height 5
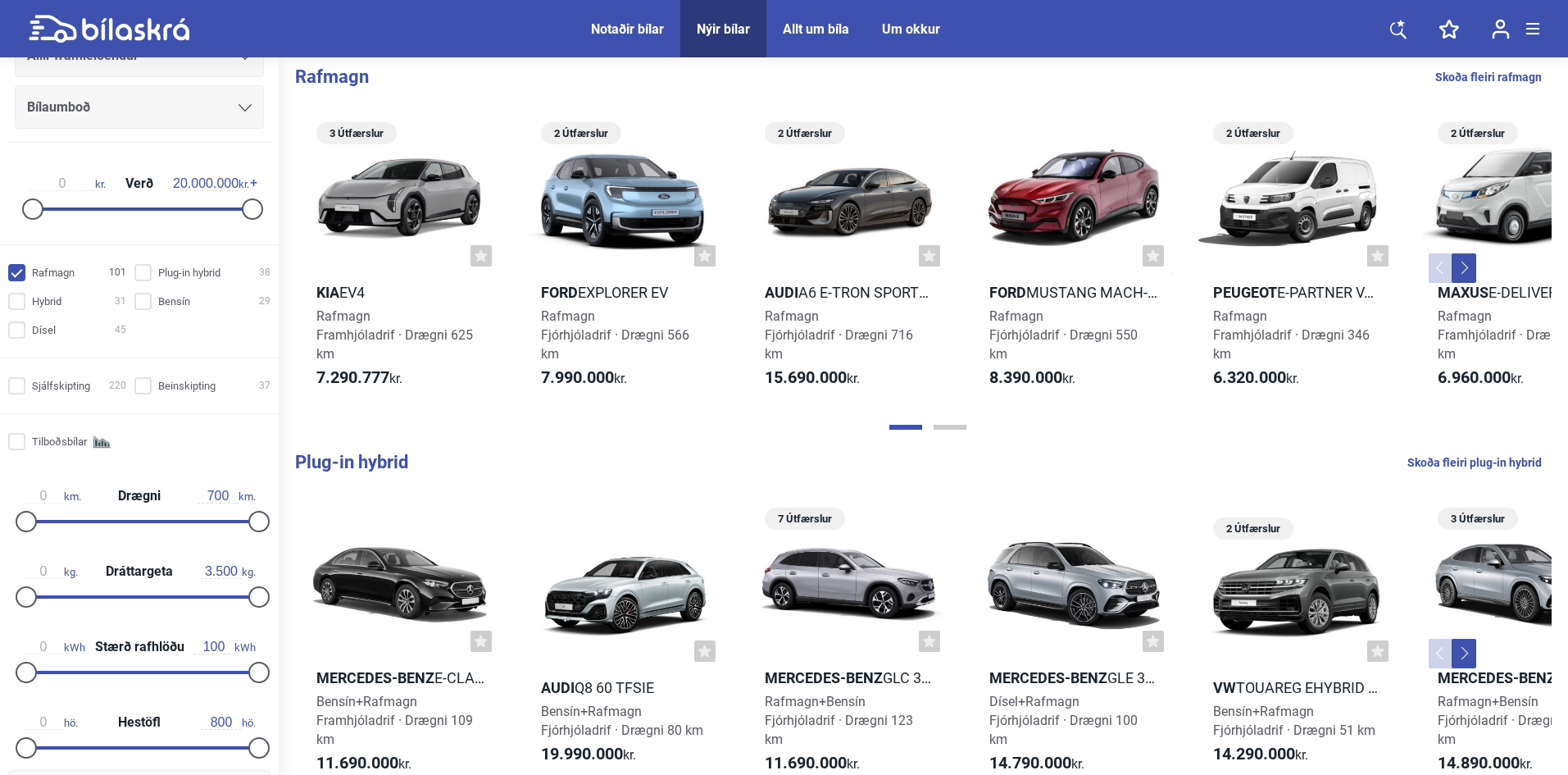
scroll to position [0, 0]
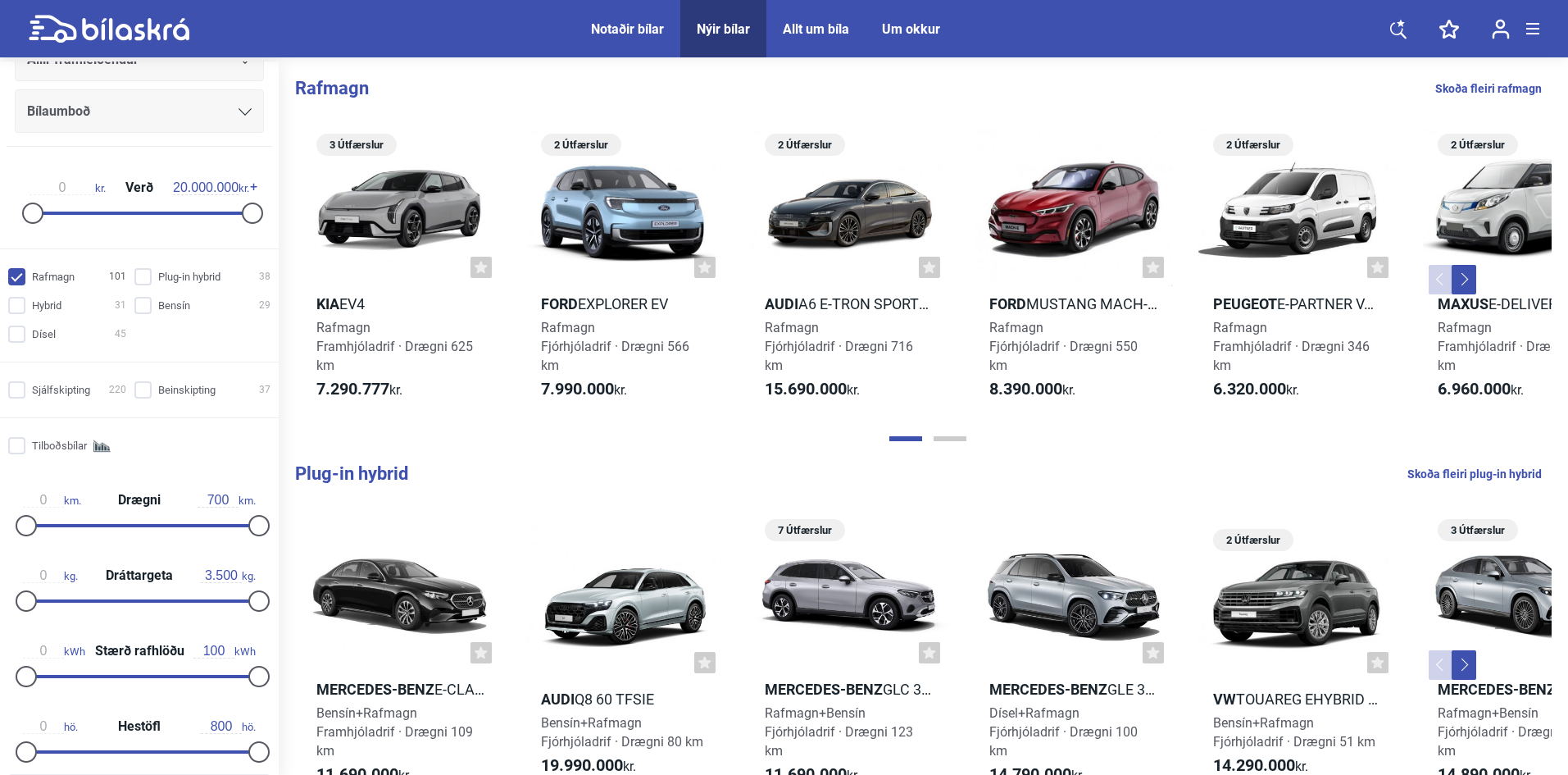
click at [944, 433] on div at bounding box center [928, 439] width 1278 height 17
click at [958, 435] on div at bounding box center [928, 439] width 1278 height 17
click at [956, 438] on button "Page 2" at bounding box center [950, 439] width 32 height 5
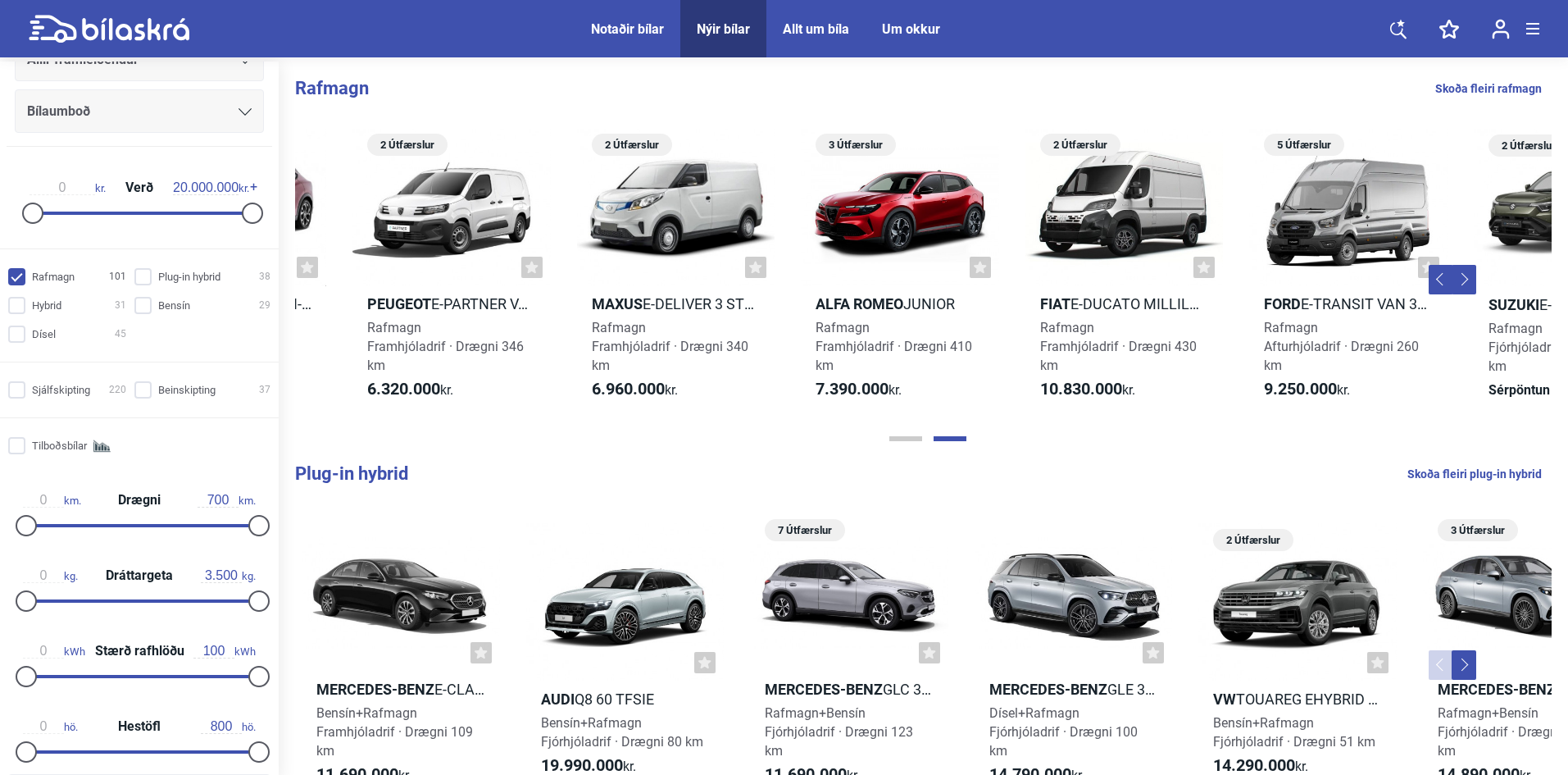
scroll to position [0, 964]
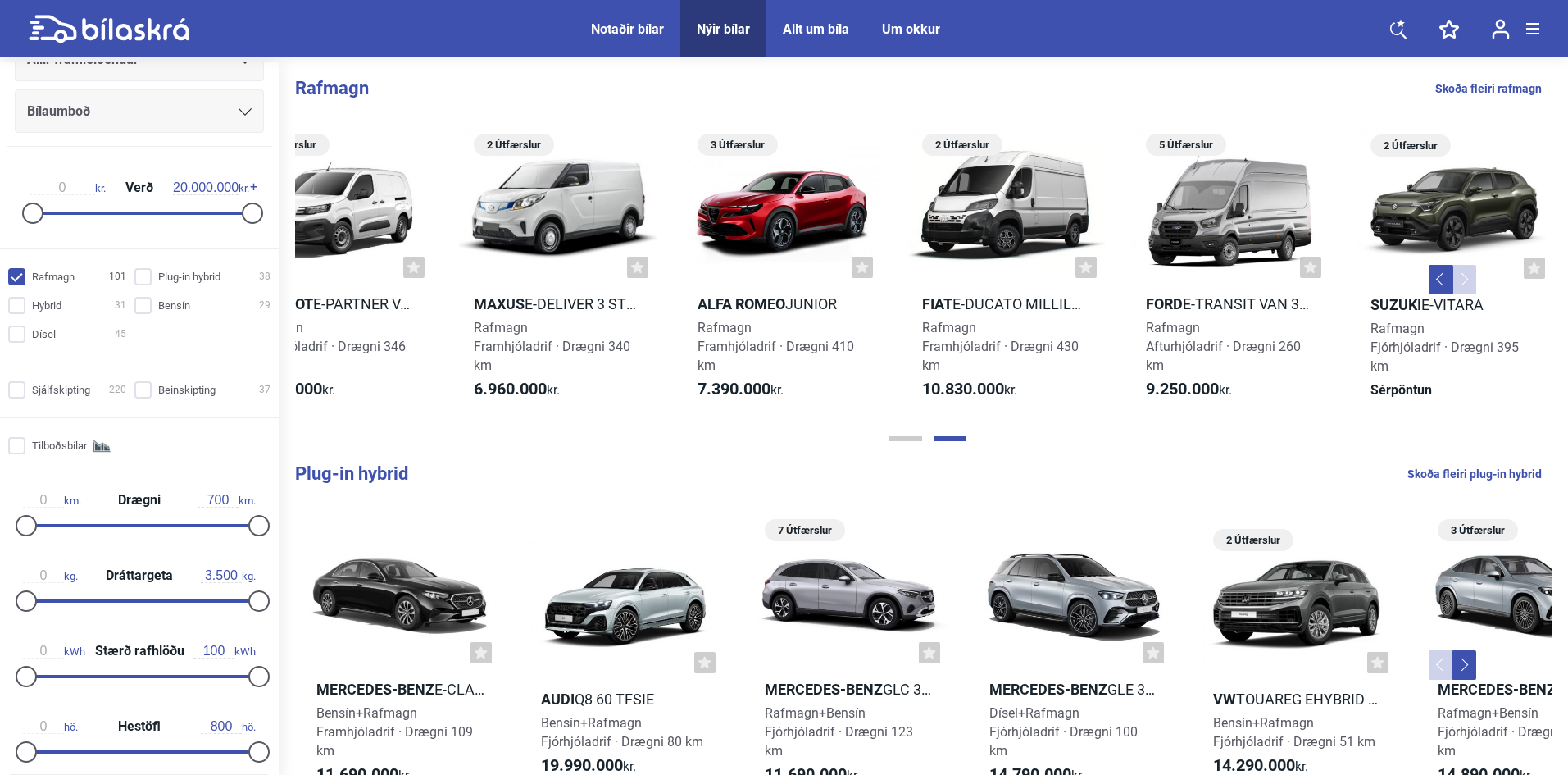
click at [1474, 278] on button "Next" at bounding box center [1464, 279] width 25 height 30
click at [1464, 279] on button "Next" at bounding box center [1464, 279] width 25 height 30
click at [1437, 280] on button "Previous" at bounding box center [1441, 279] width 25 height 30
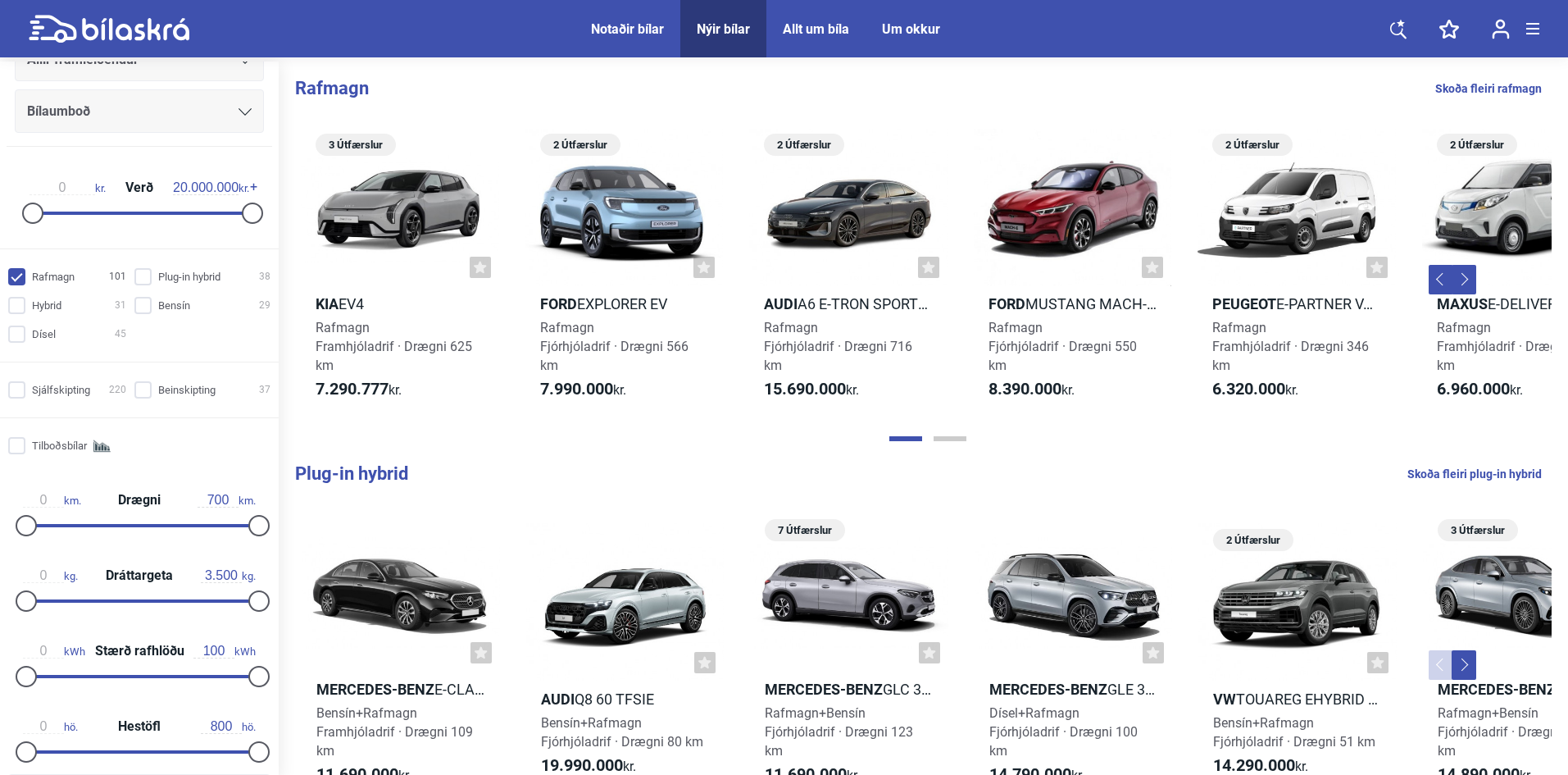
scroll to position [0, 0]
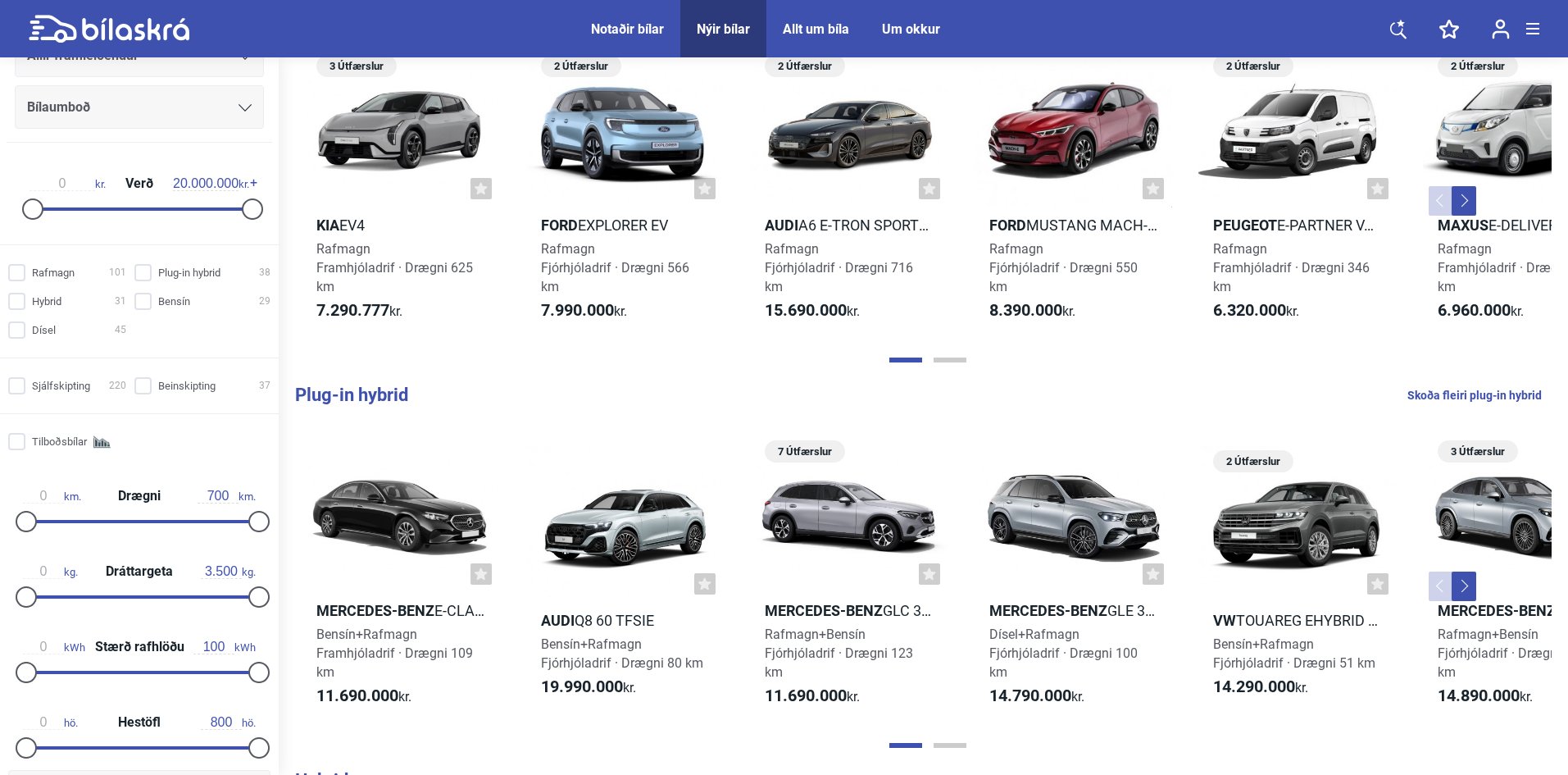
scroll to position [82, 0]
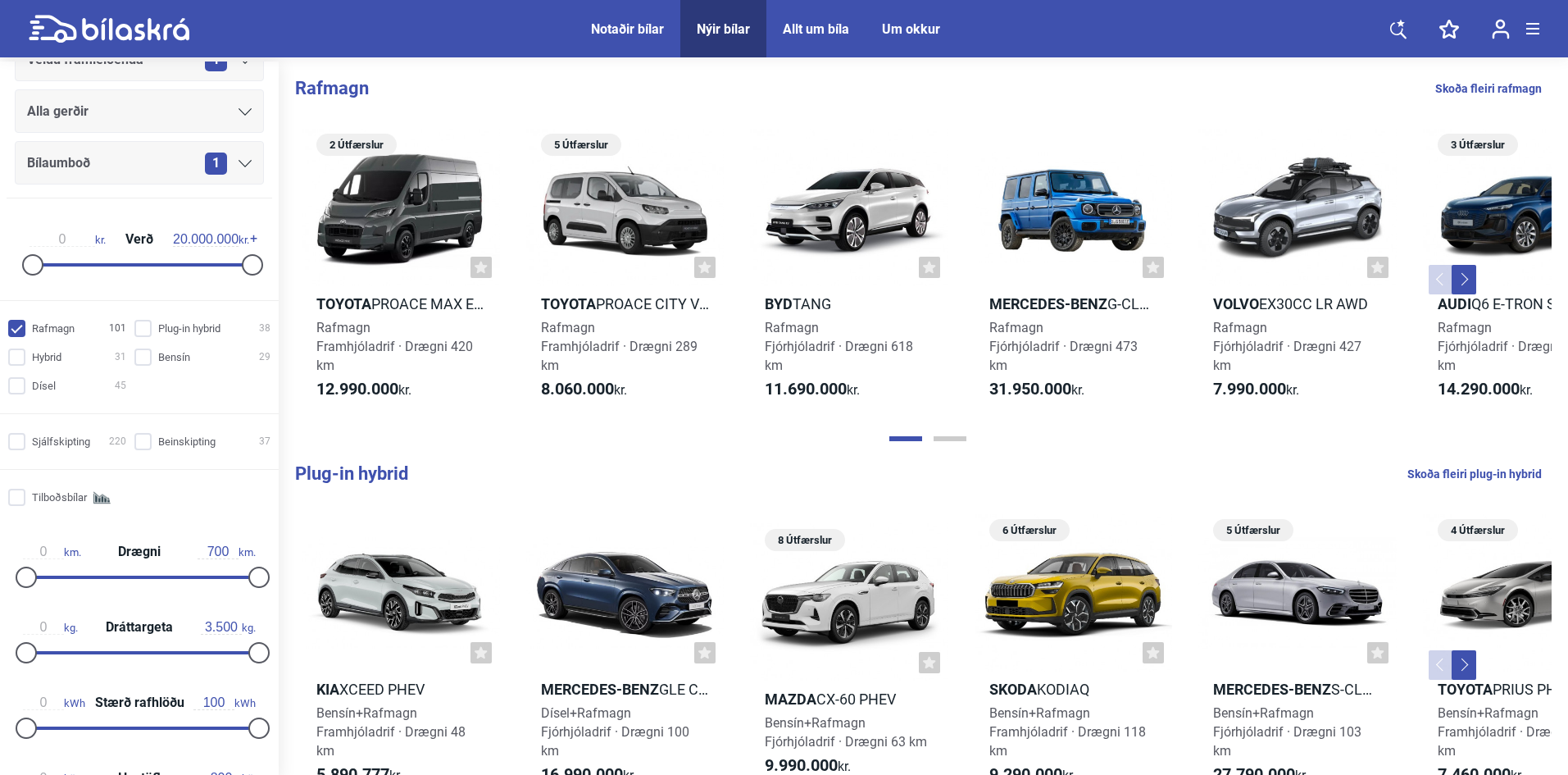
checkbox input "false"
